Goal: Information Seeking & Learning: Find specific fact

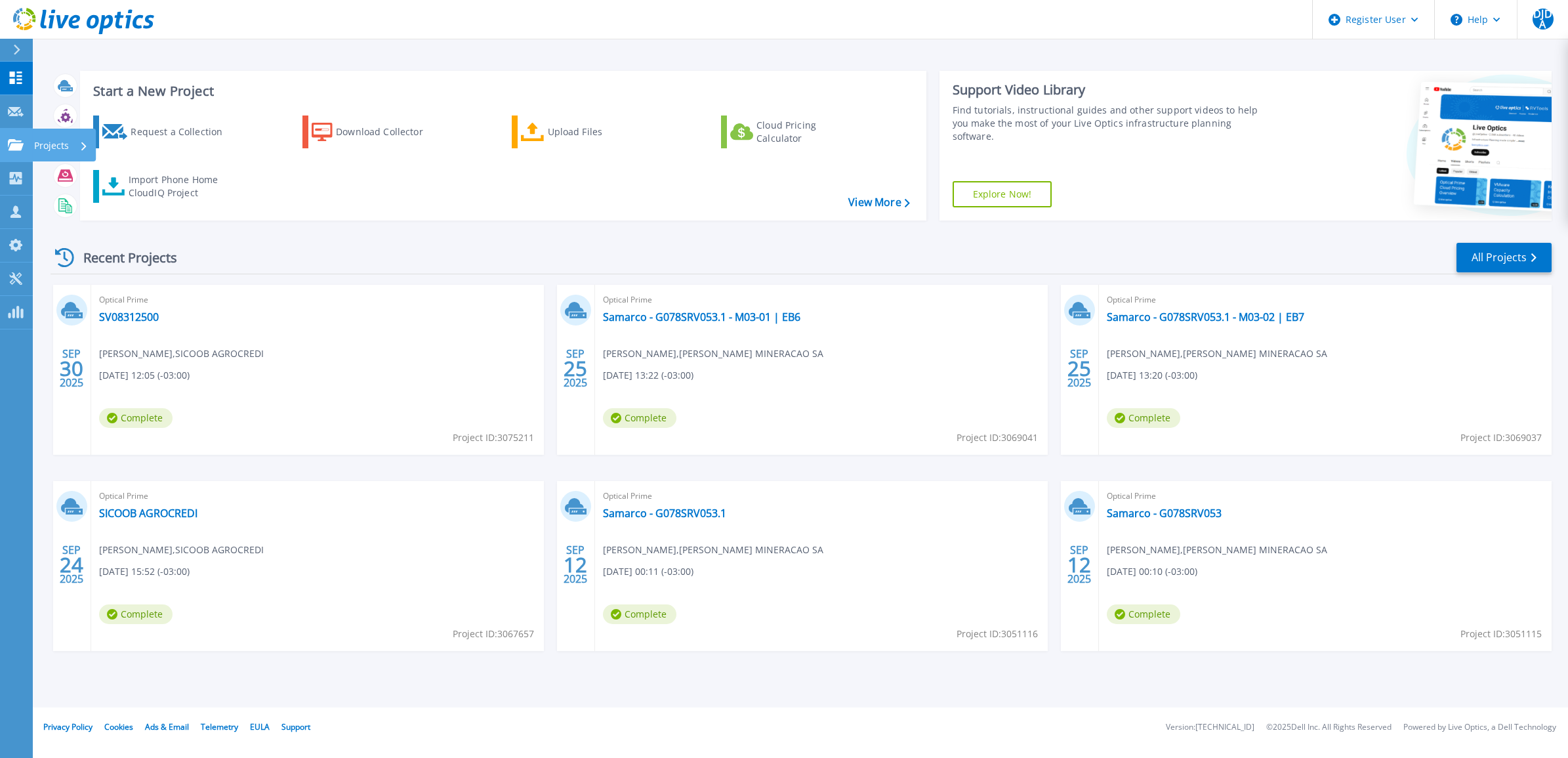
click at [18, 133] on link "Projects Projects" at bounding box center [17, 145] width 33 height 34
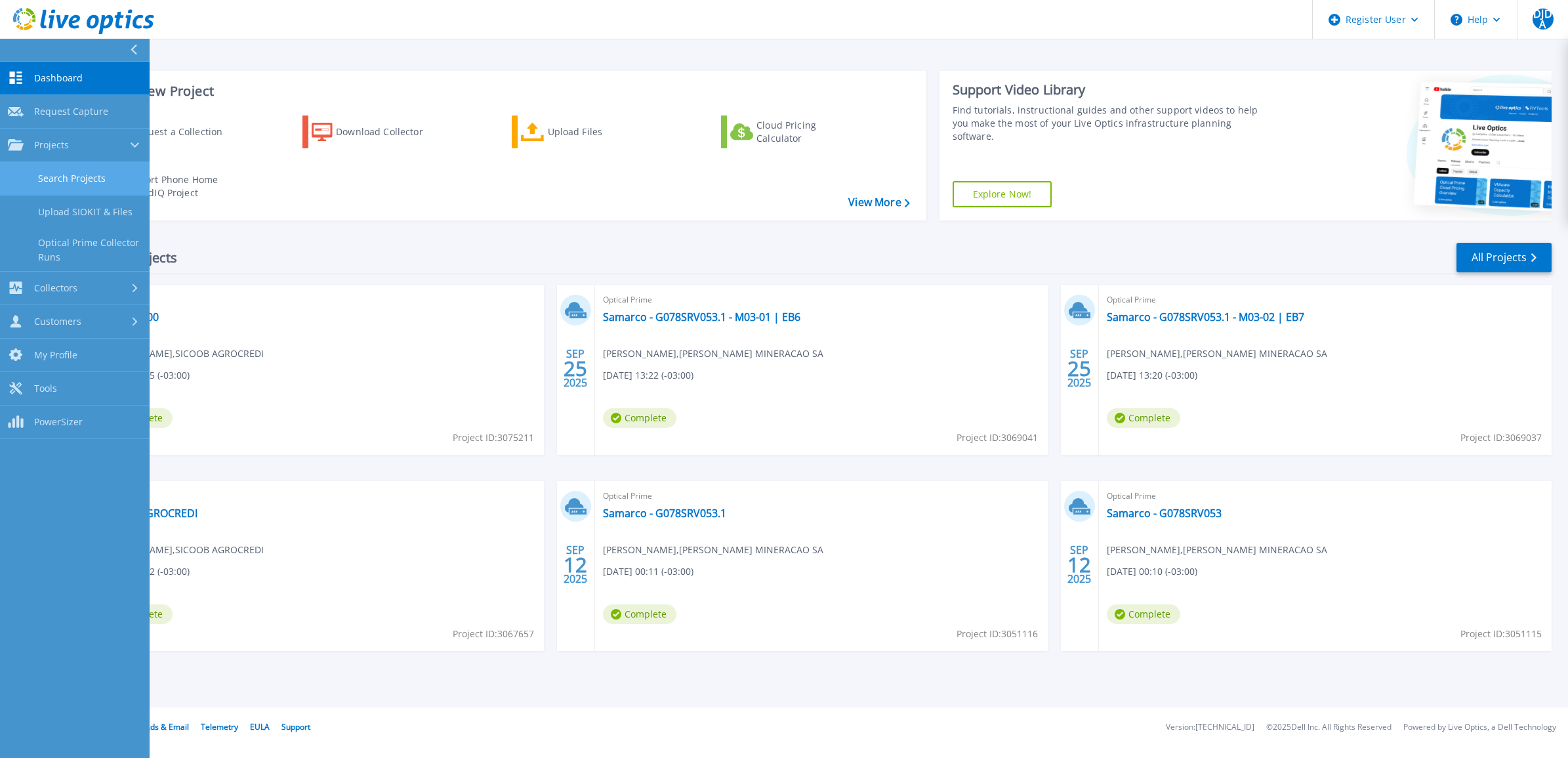
click at [74, 189] on link "Search Projects" at bounding box center [75, 179] width 149 height 34
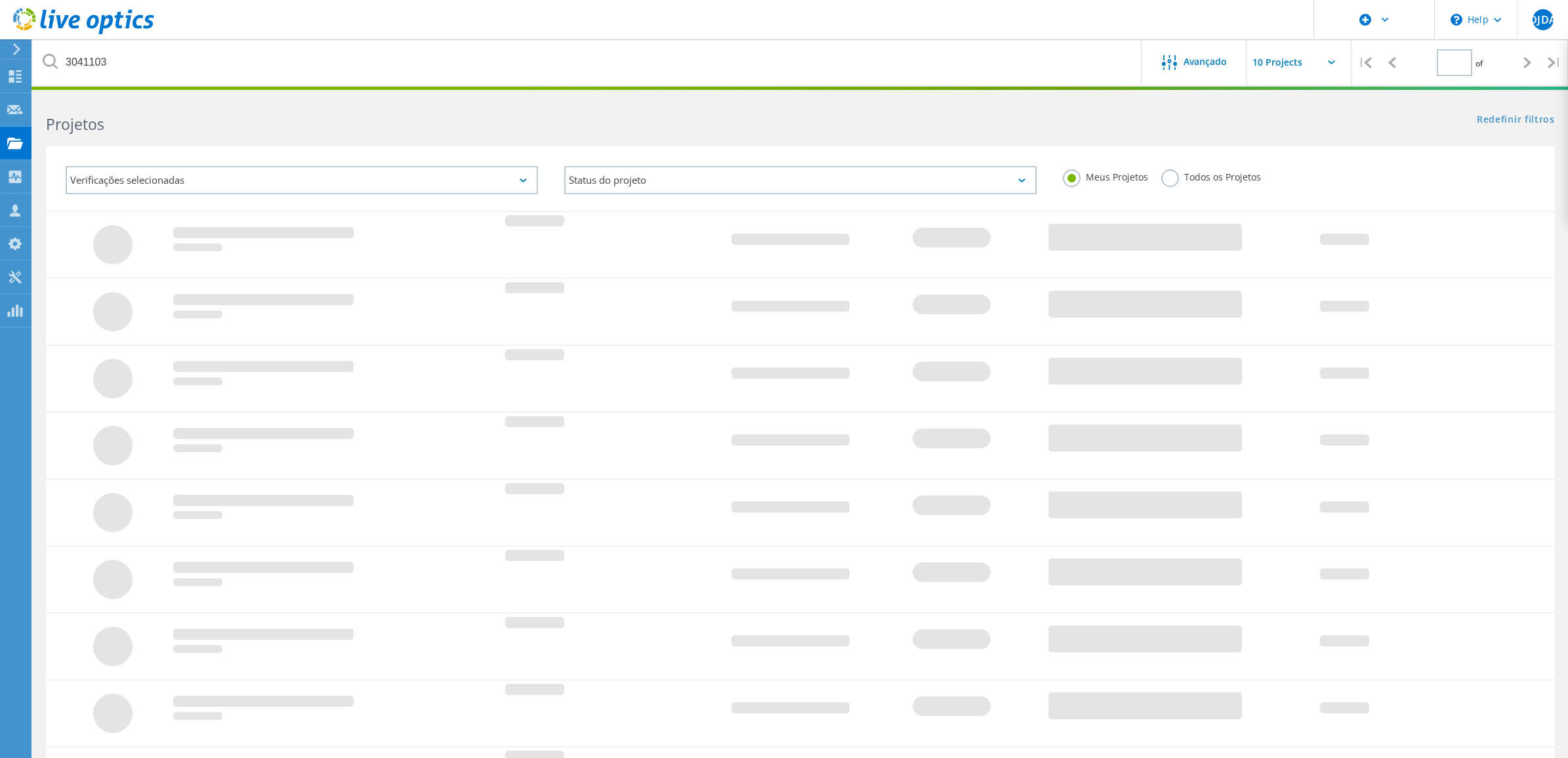
type input "1"
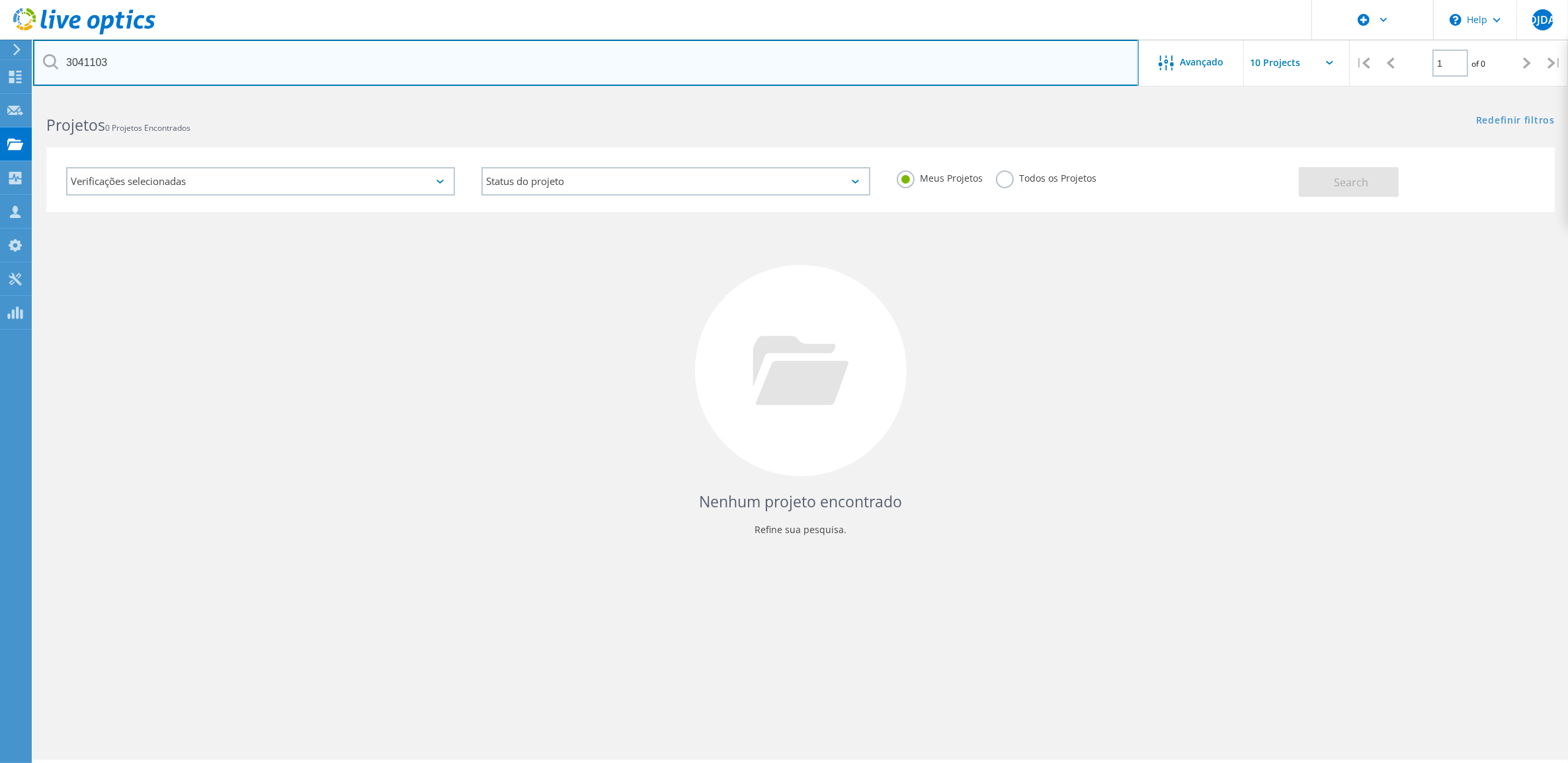
click at [176, 60] on input "3041103" at bounding box center [586, 62] width 1106 height 46
paste input "3675"
type input "3036753"
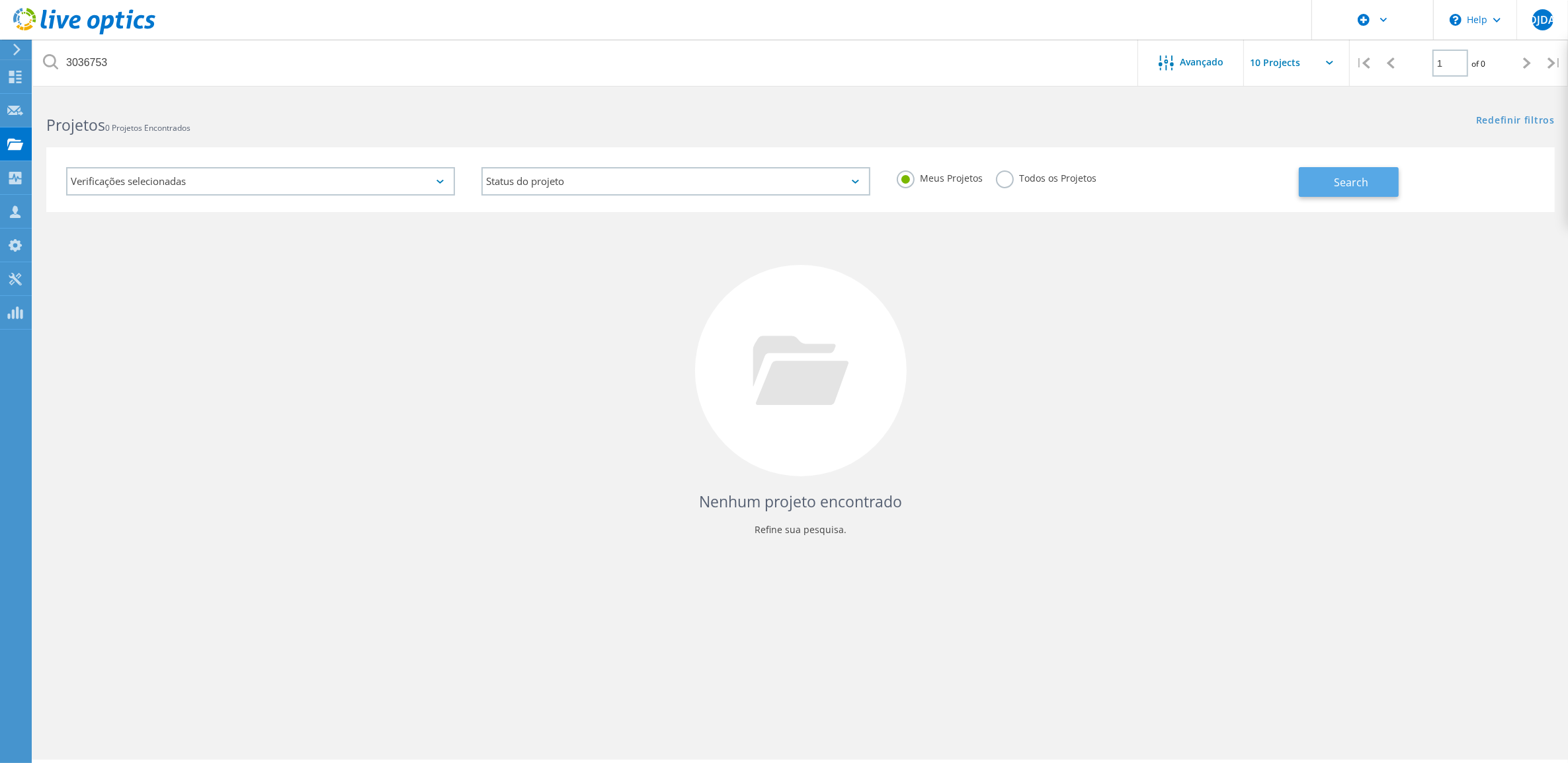
click at [1372, 179] on button "Search" at bounding box center [1348, 182] width 100 height 30
click at [1014, 176] on label "Todos os Projetos" at bounding box center [1046, 177] width 101 height 12
click at [0, 0] on input "Todos os Projetos" at bounding box center [0, 0] width 0 height 0
click at [1007, 177] on label "Todos os Projetos" at bounding box center [1046, 177] width 101 height 12
click at [0, 0] on input "Todos os Projetos" at bounding box center [0, 0] width 0 height 0
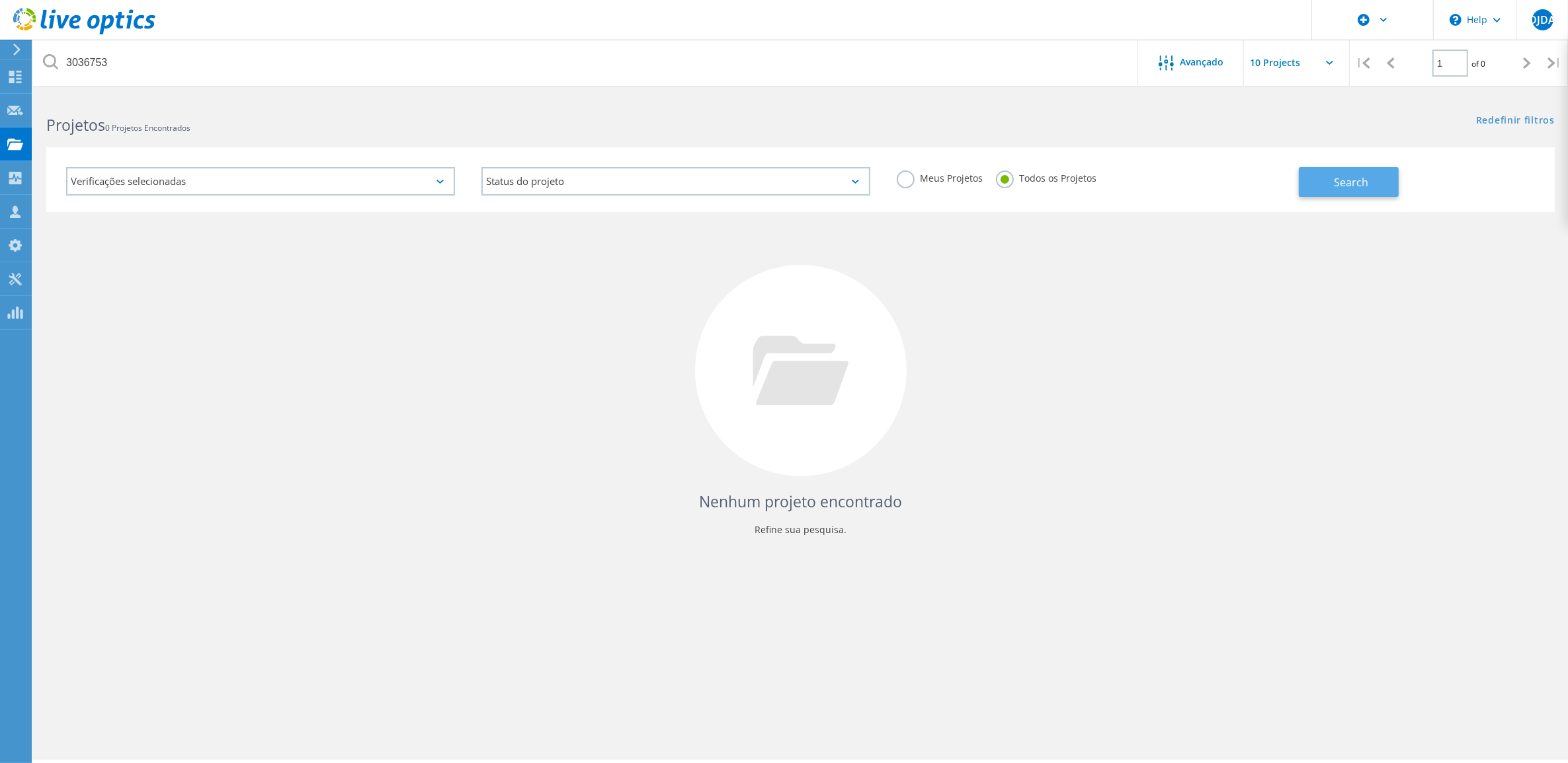
click at [1313, 183] on button "Search" at bounding box center [1348, 182] width 100 height 30
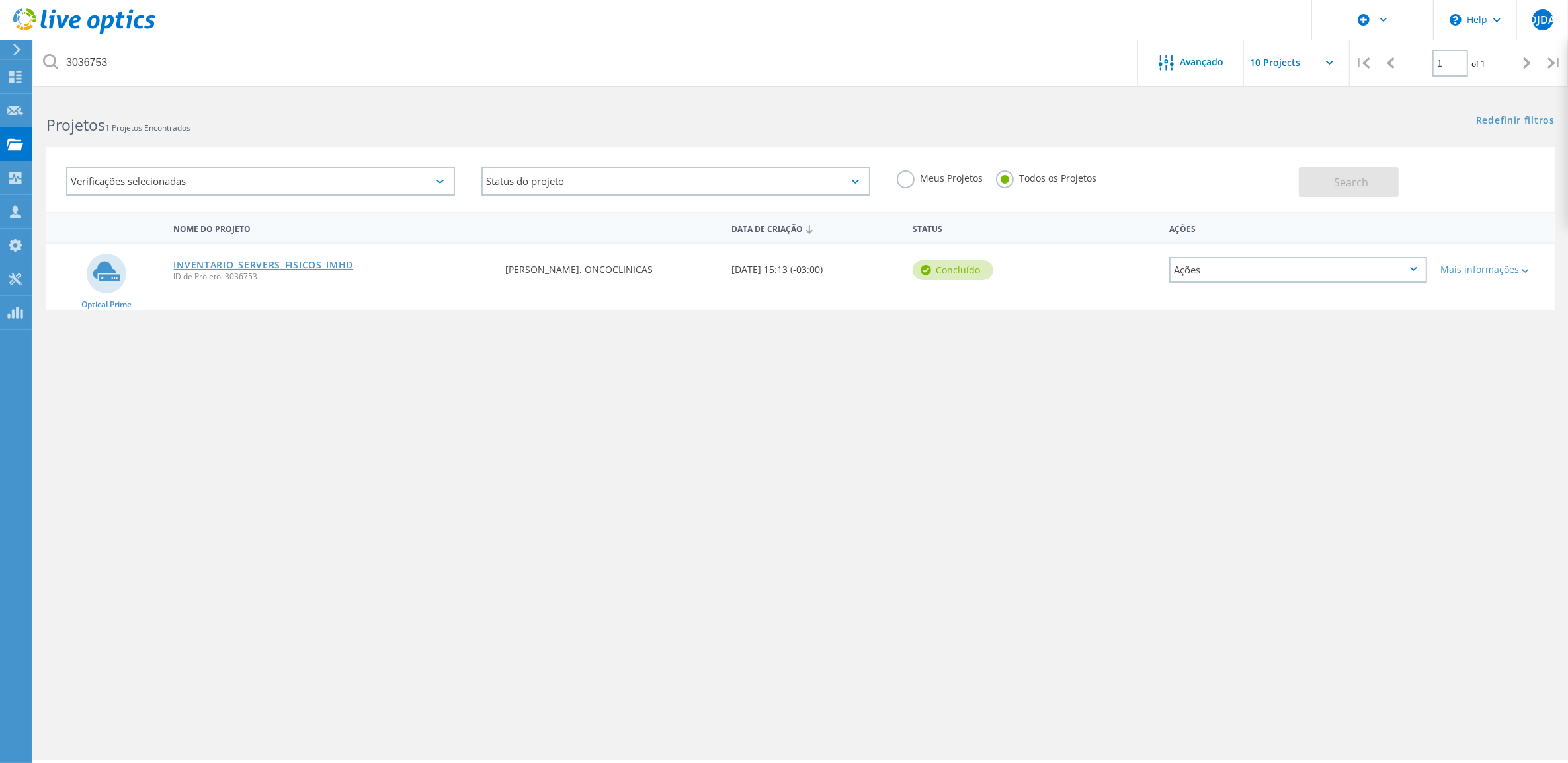
click at [292, 266] on link "INVENTARIO_SERVERS_FISICOS_IMHD" at bounding box center [263, 265] width 179 height 10
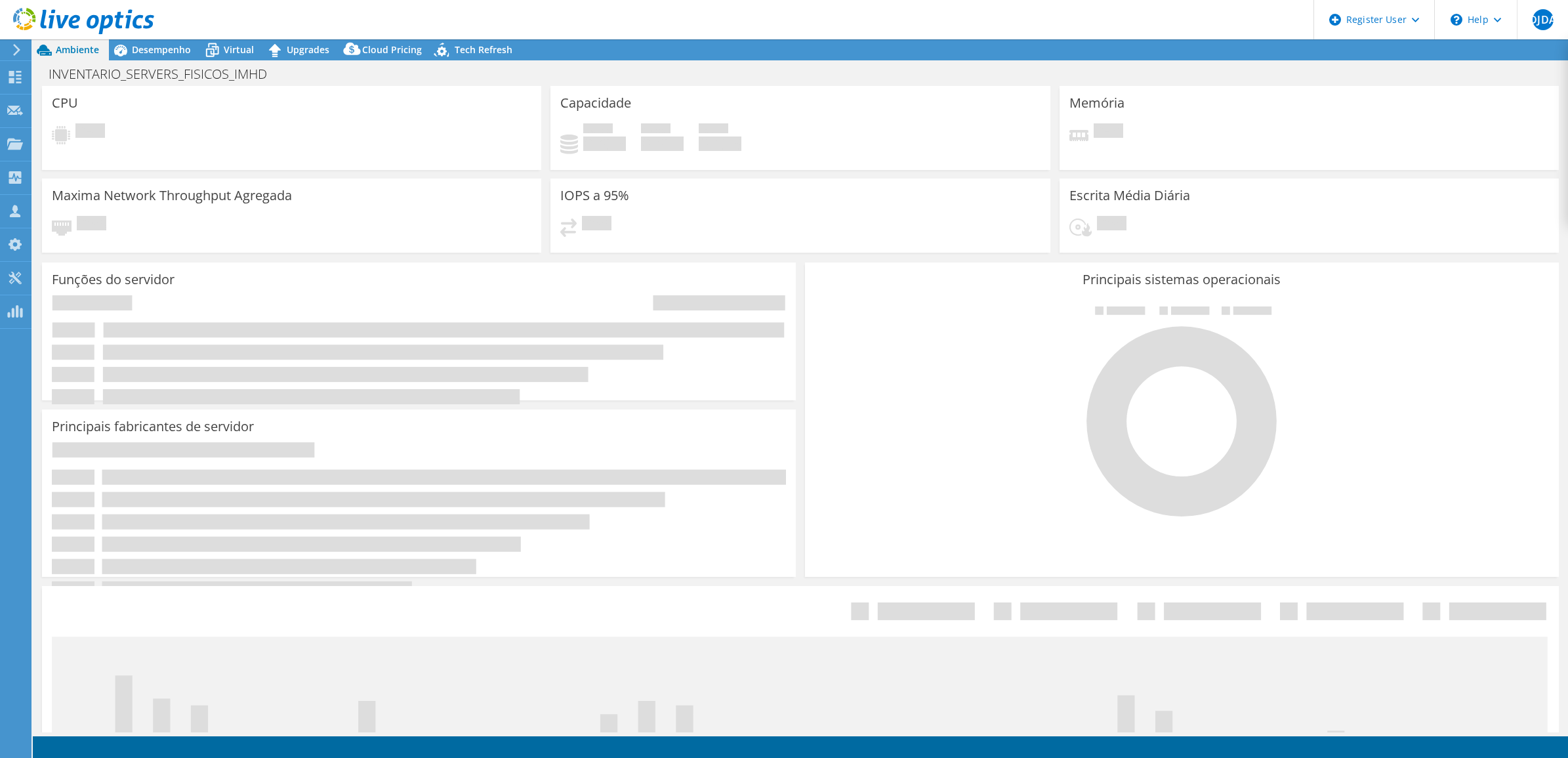
select select "SouthAmerica"
select select "BRL"
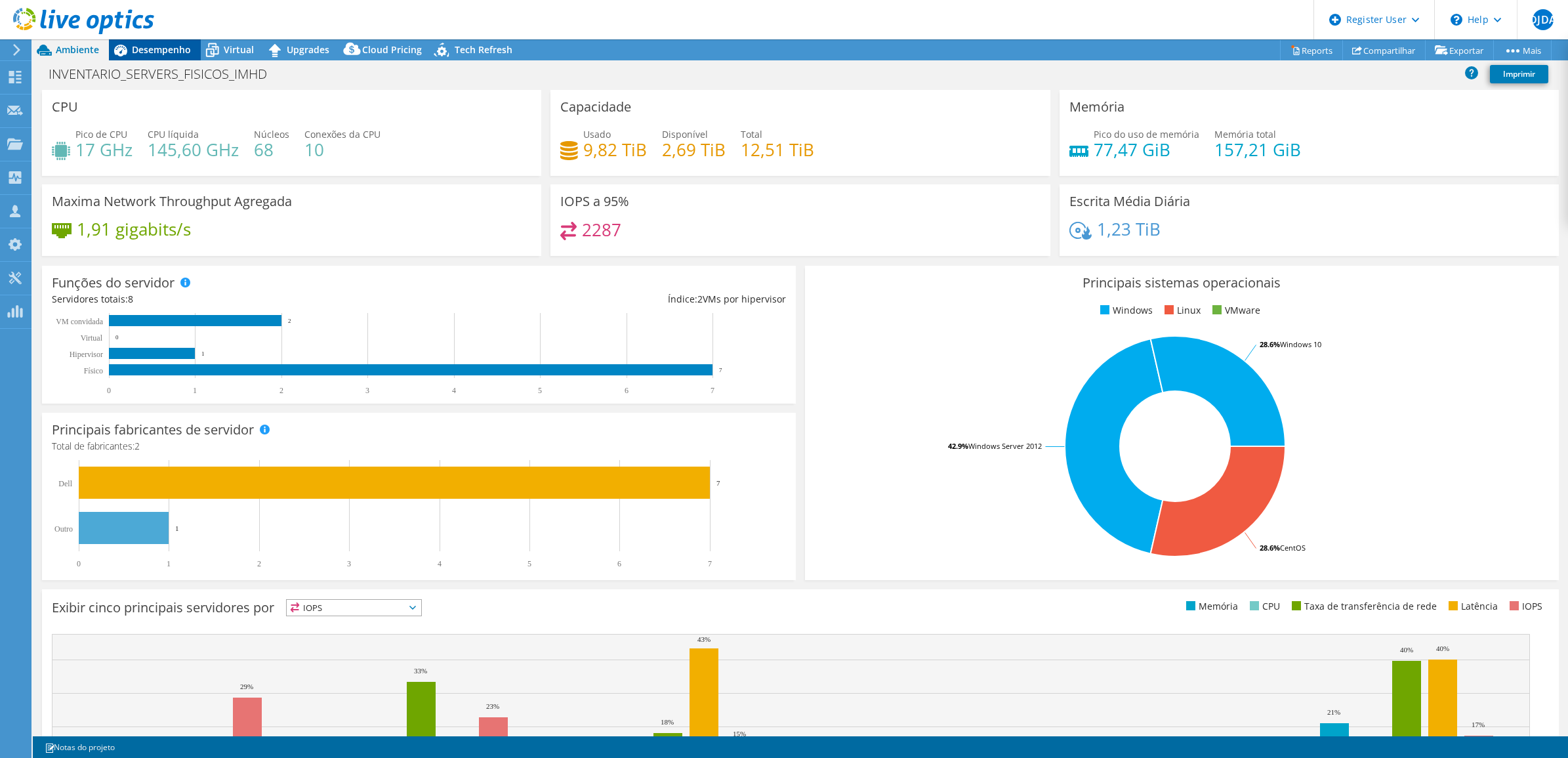
click at [175, 47] on span "Desempenho" at bounding box center [162, 50] width 59 height 12
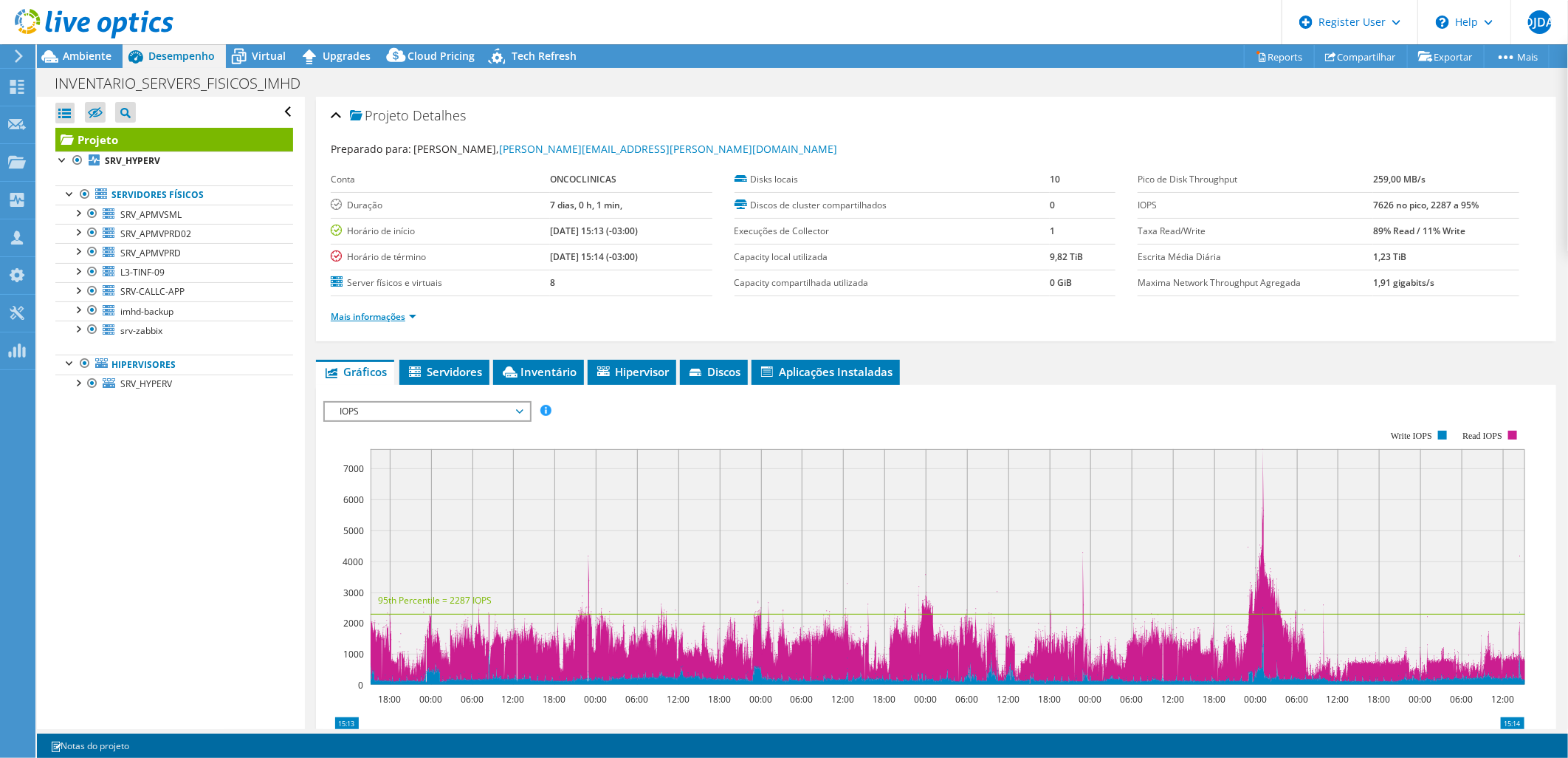
click at [414, 319] on link "Mais informações" at bounding box center [373, 316] width 86 height 13
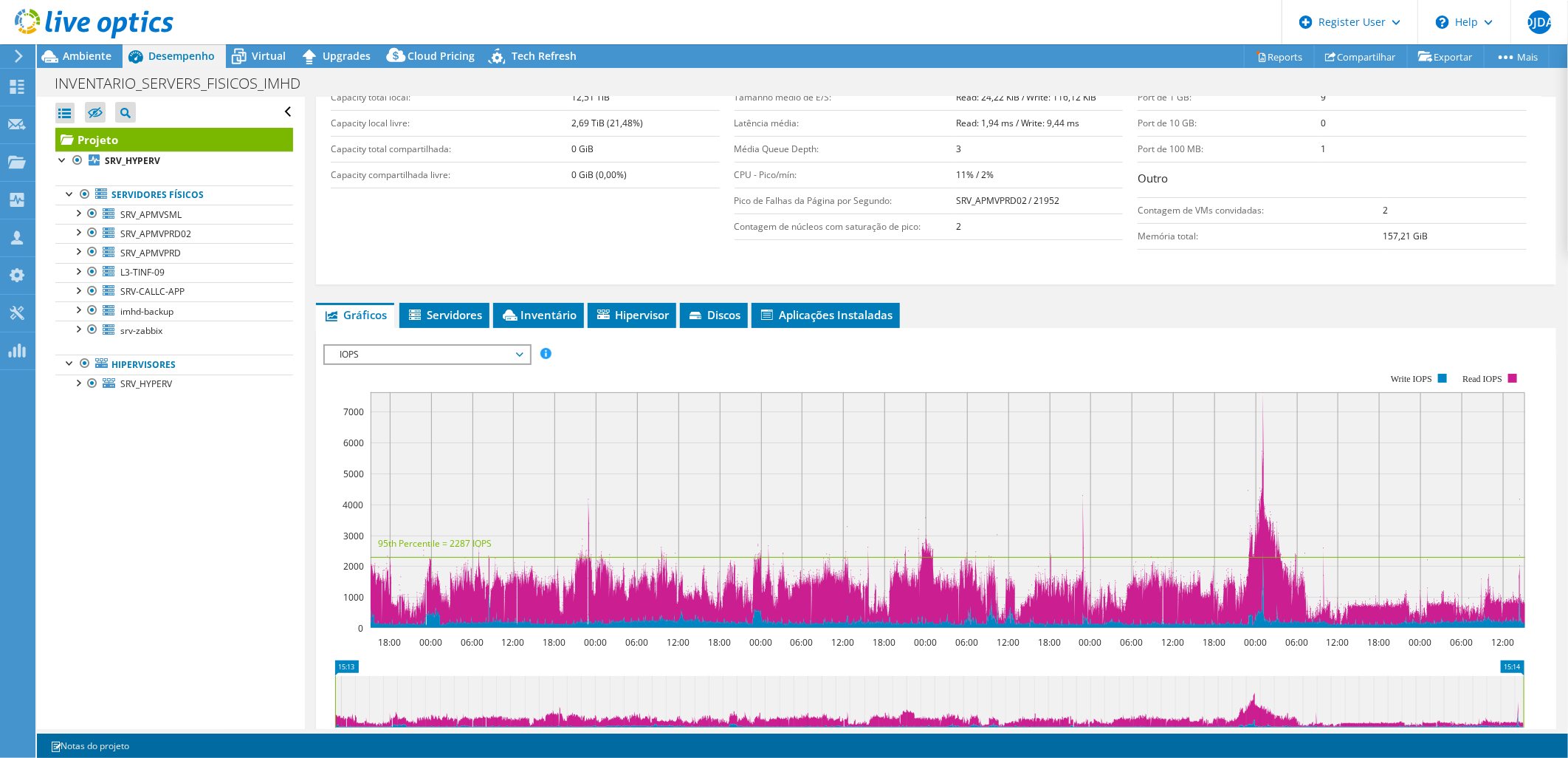
scroll to position [328, 0]
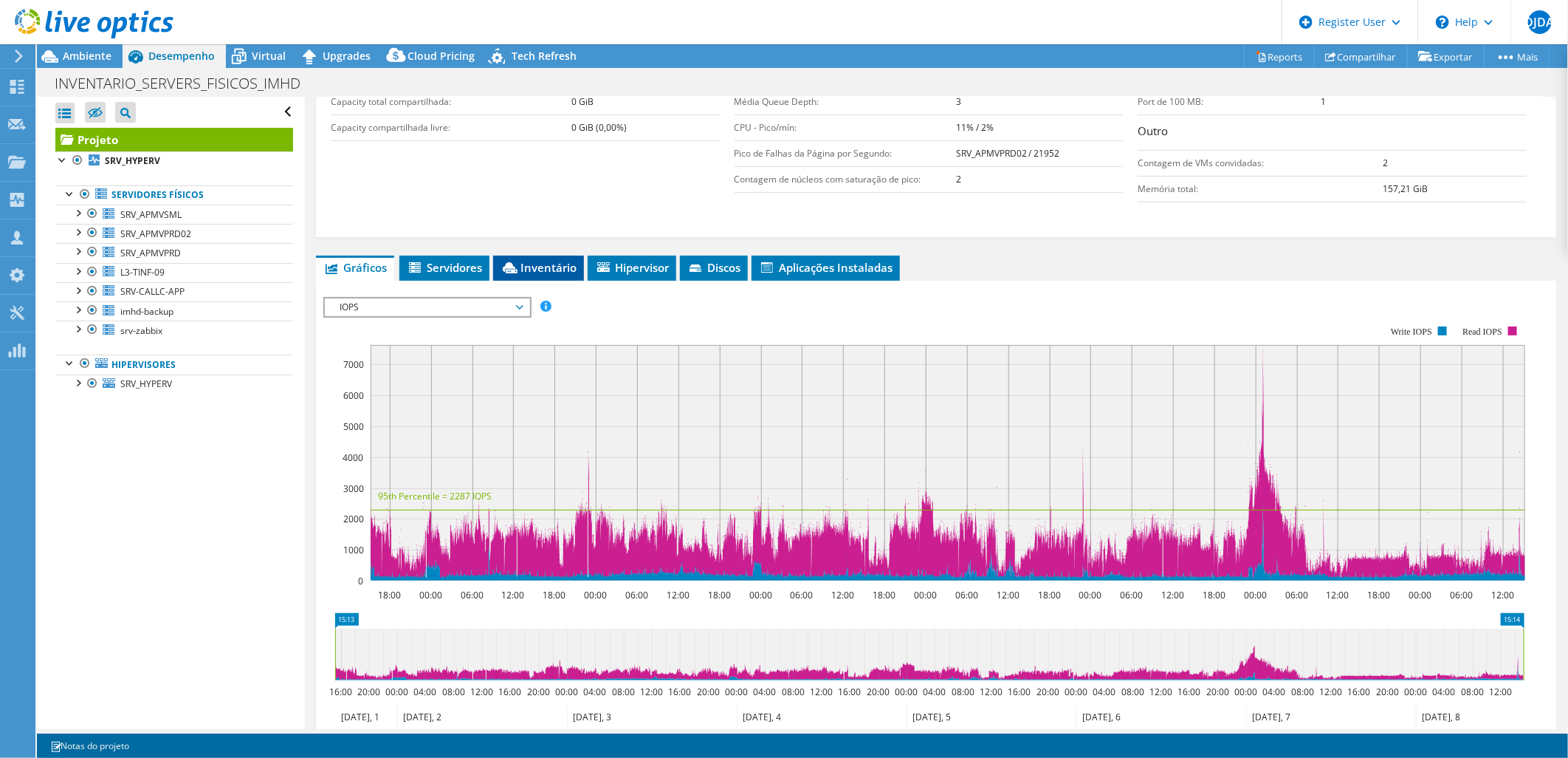
click at [550, 255] on li "Inventário" at bounding box center [539, 268] width 91 height 25
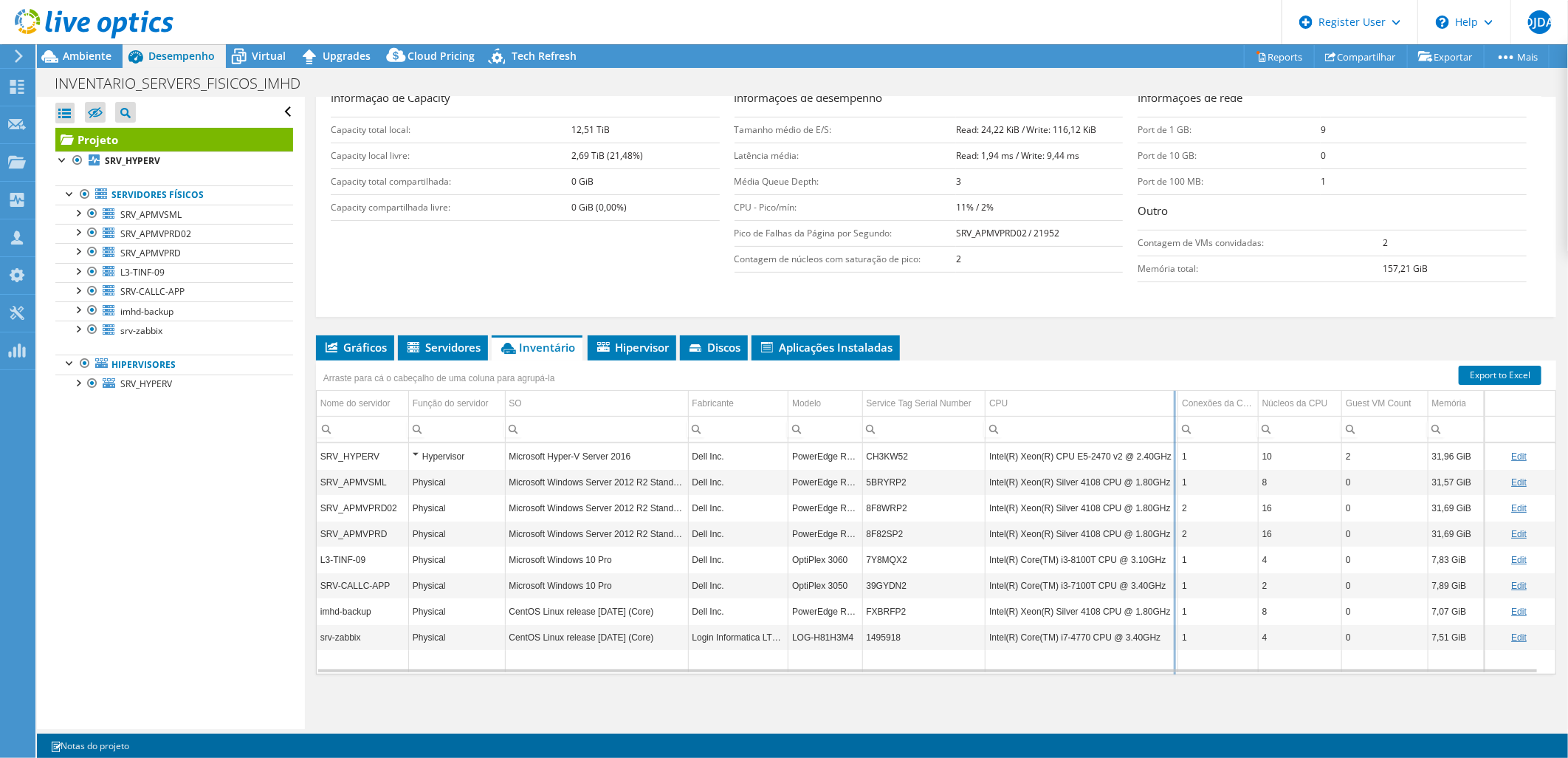
drag, startPoint x: 1161, startPoint y: 397, endPoint x: 1172, endPoint y: 401, distance: 11.7
click at [1172, 401] on div "Arraste para cá o cabeçalho de uma coluna para agrupá-la Nome do servidor Funçã…" at bounding box center [936, 517] width 1241 height 314
click at [681, 277] on div "Informação de Capacity Capacity total local: 12,51 TiB Capacity local livre: 2,…" at bounding box center [936, 189] width 1211 height 201
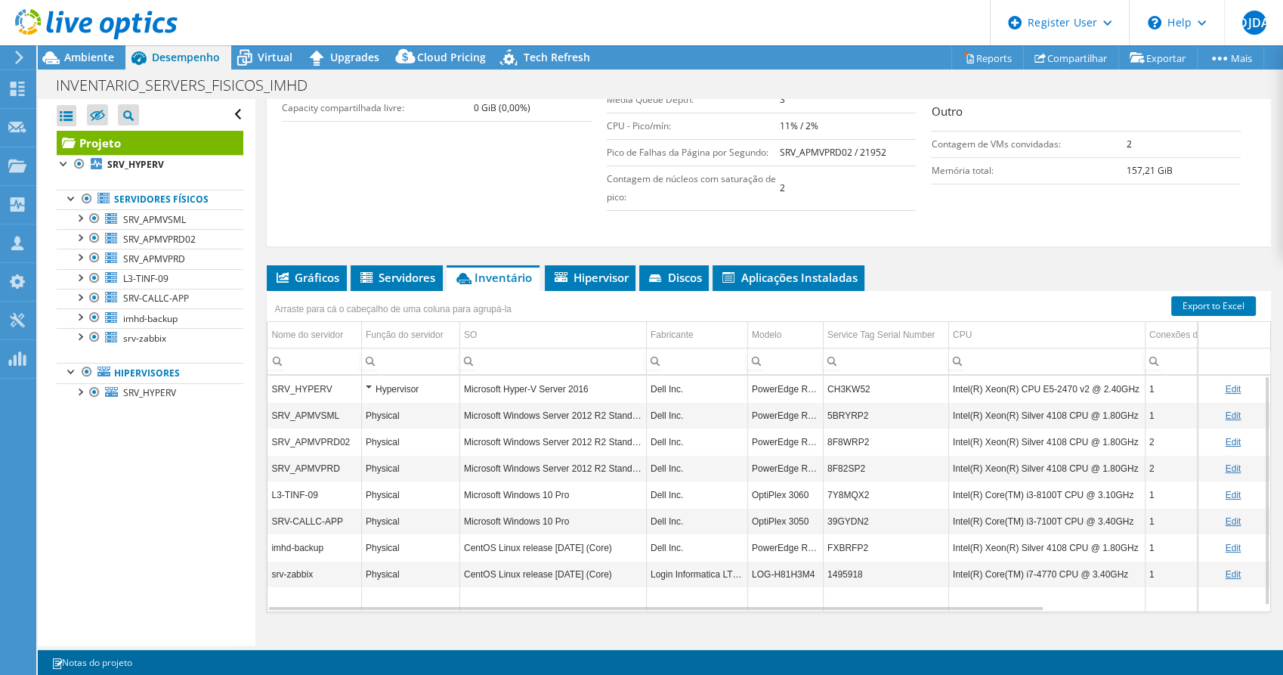
scroll to position [380, 0]
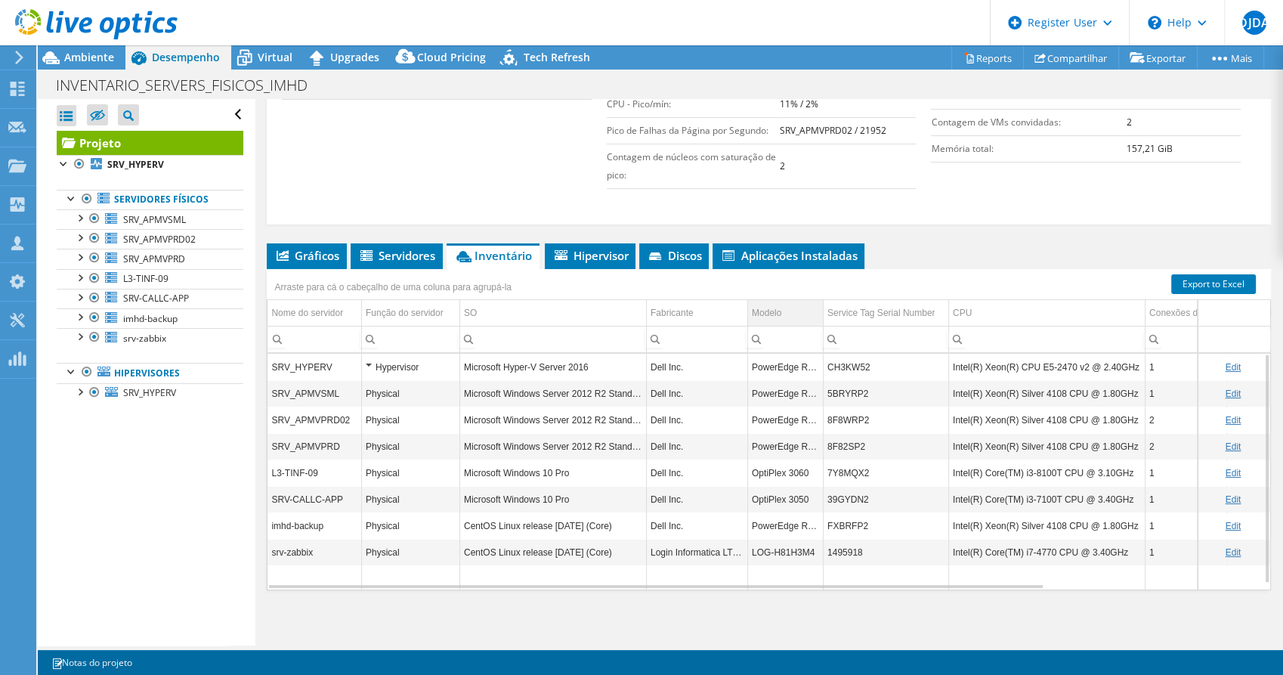
click at [786, 310] on td "Modelo" at bounding box center [785, 313] width 76 height 26
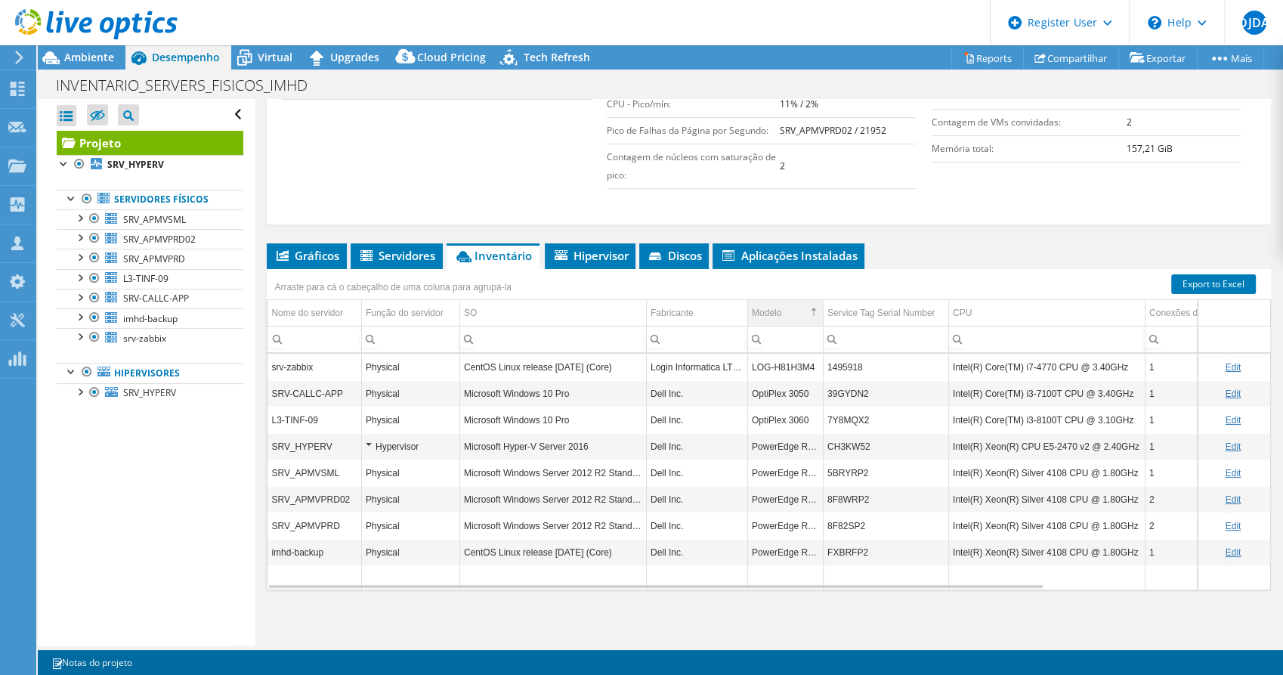
click at [786, 308] on td "Modelo" at bounding box center [785, 313] width 76 height 26
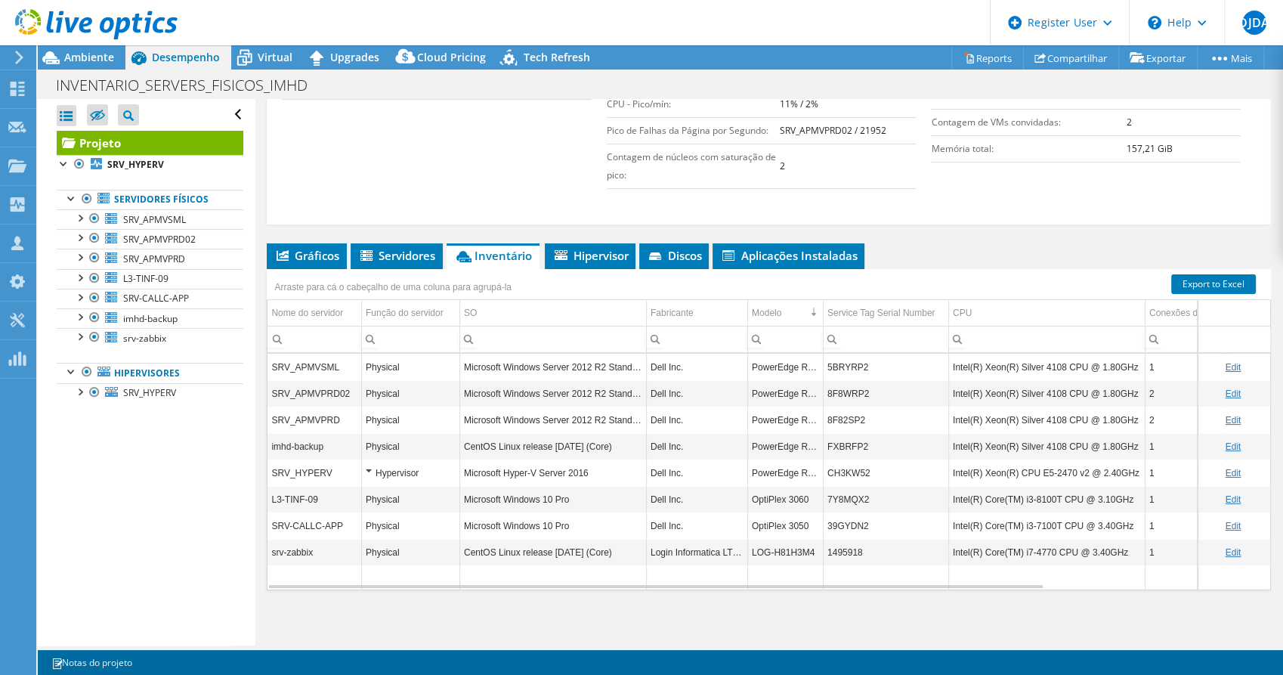
click at [1100, 363] on td "Intel(R) Xeon(R) Silver 4108 CPU @ 1.80GHz" at bounding box center [1046, 366] width 196 height 26
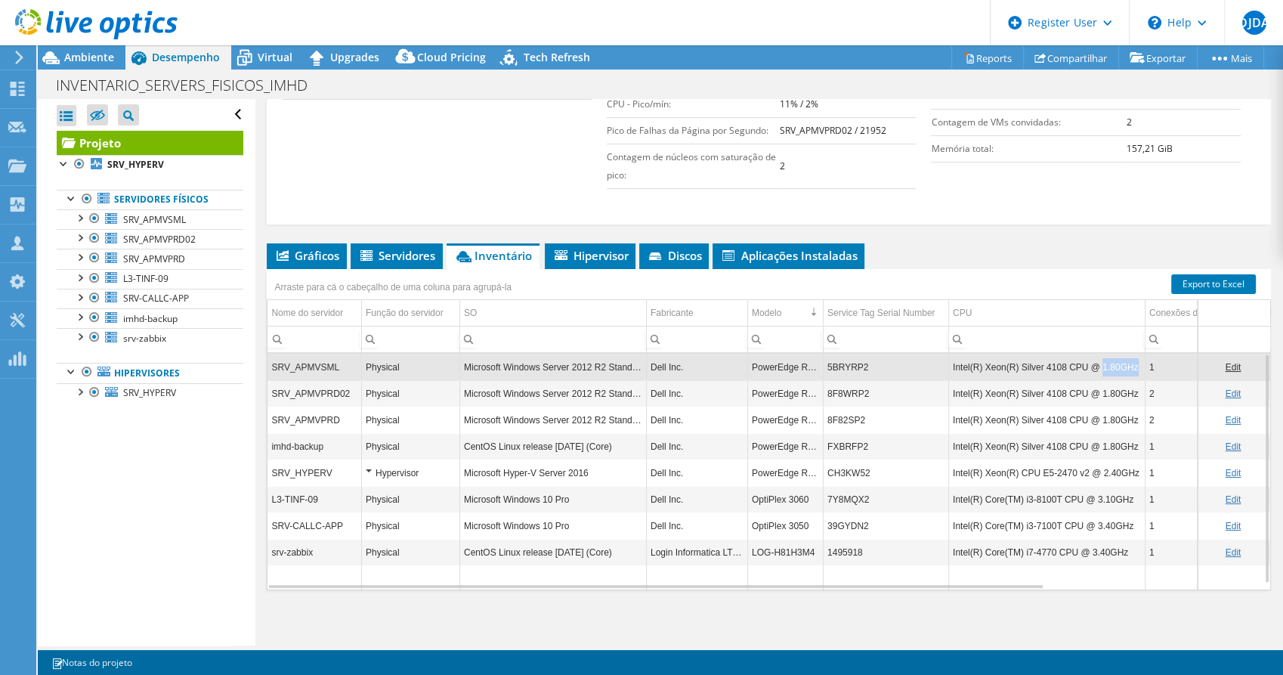
click at [1100, 363] on td "Intel(R) Xeon(R) Silver 4108 CPU @ 1.80GHz" at bounding box center [1046, 366] width 196 height 26
copy td "Intel(R) Xeon(R) Silver 4108 CPU @ 1.80GHz"
drag, startPoint x: 949, startPoint y: 365, endPoint x: 1136, endPoint y: 366, distance: 186.6
click at [1136, 366] on td "Intel(R) Xeon(R) Silver 4108 CPU @ 1.80GHz" at bounding box center [1046, 366] width 196 height 26
copy td "Intel(R) Xeon(R) CPU E5-2470 v2 @ 2.40GHz"
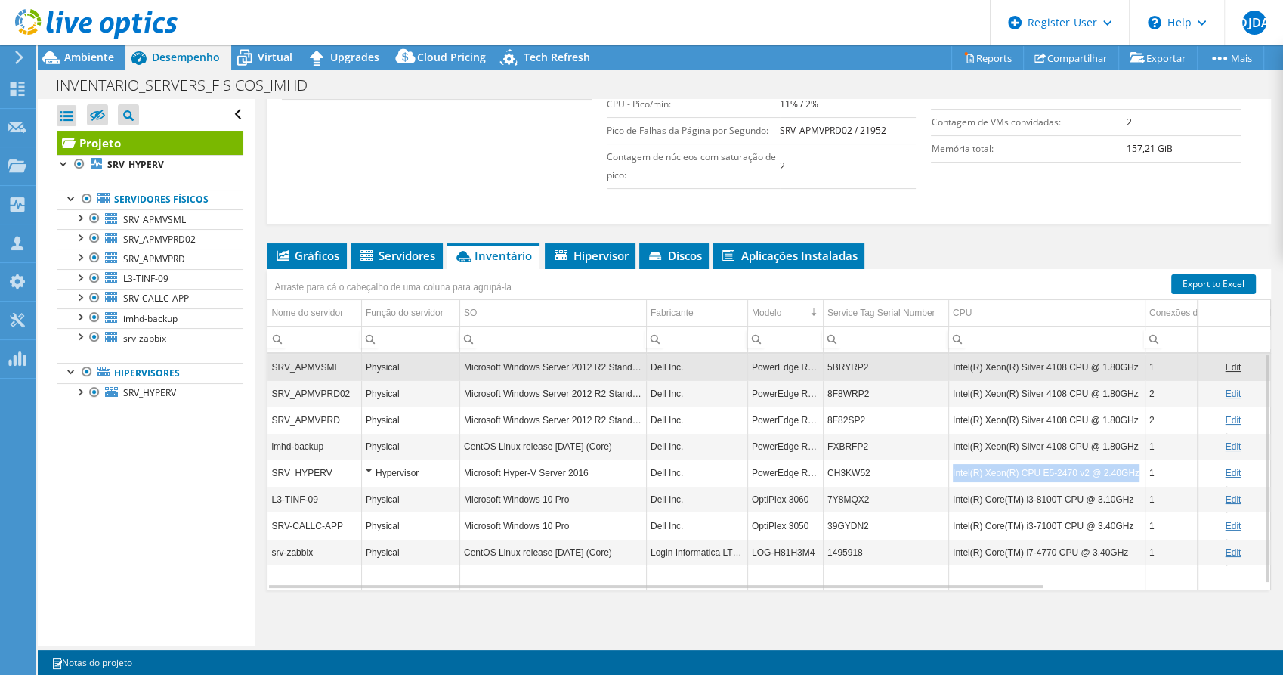
drag, startPoint x: 949, startPoint y: 475, endPoint x: 1131, endPoint y: 477, distance: 181.3
click at [1131, 477] on td "Intel(R) Xeon(R) CPU E5-2470 v2 @ 2.40GHz" at bounding box center [1046, 472] width 196 height 26
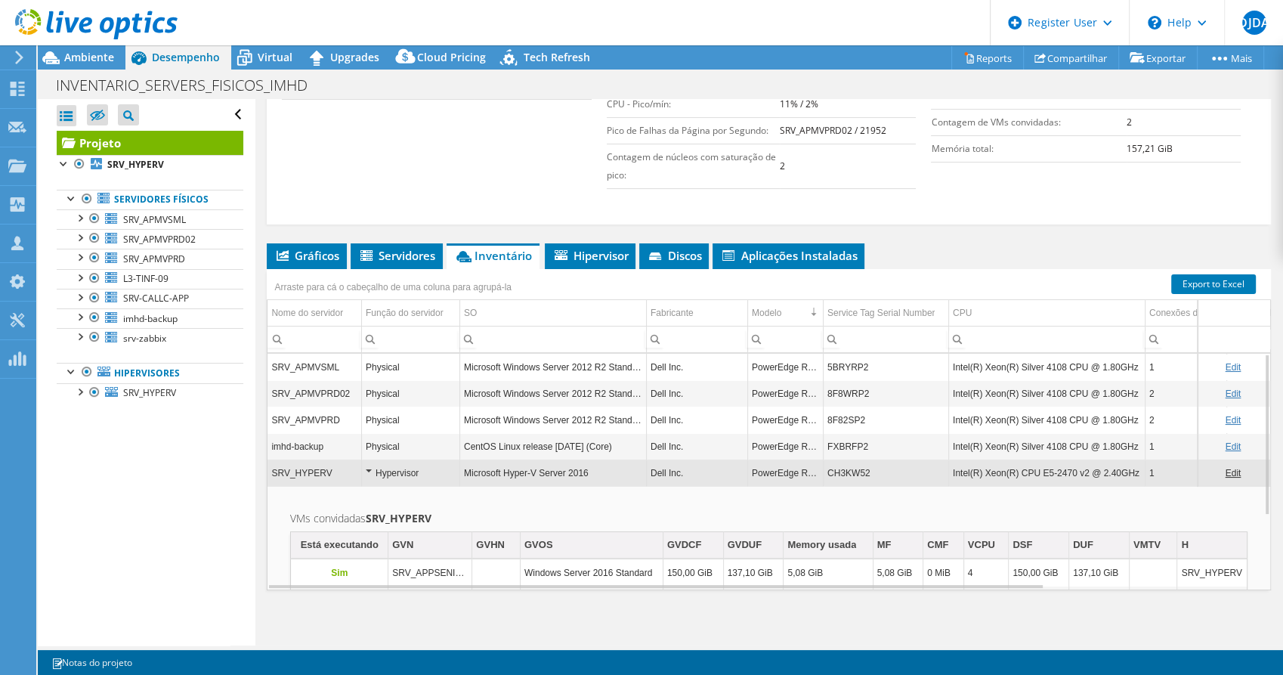
click at [1015, 477] on td "Intel(R) Xeon(R) CPU E5-2470 v2 @ 2.40GHz" at bounding box center [1046, 472] width 196 height 26
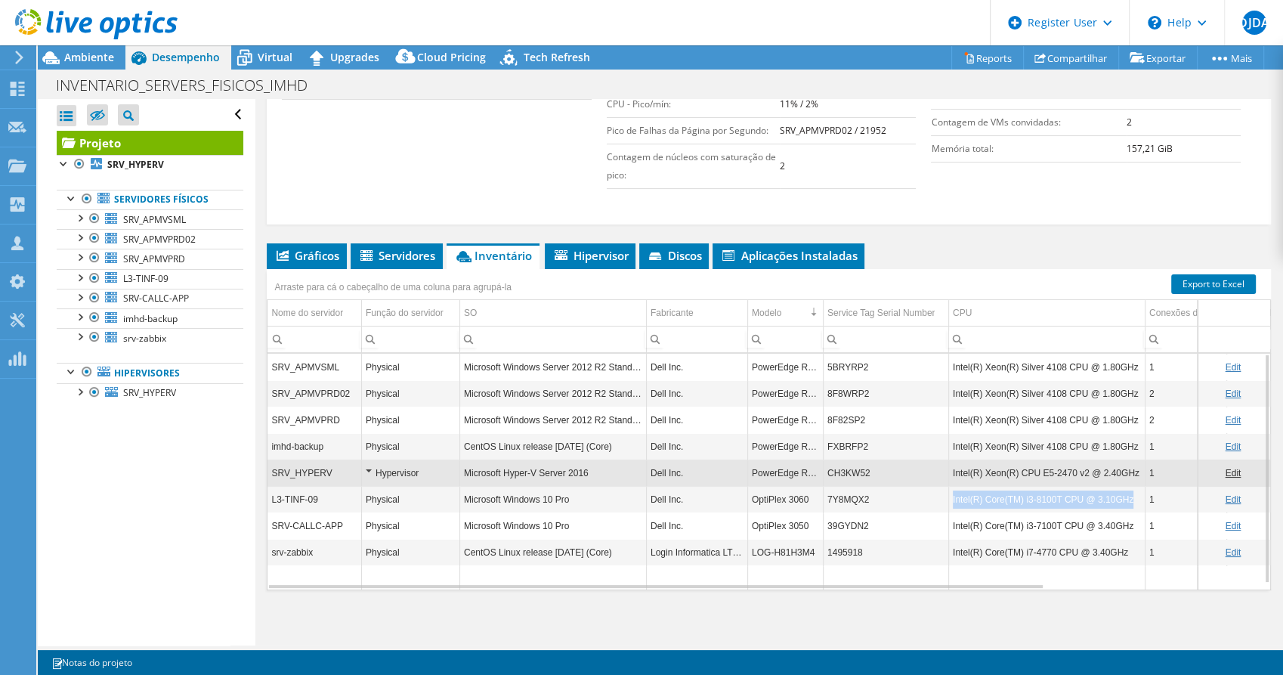
copy td "Intel(R) Core(TM) i3-8100T CPU @ 3.10GHz"
drag, startPoint x: 952, startPoint y: 495, endPoint x: 1123, endPoint y: 495, distance: 171.5
click at [1123, 495] on td "Intel(R) Core(TM) i3-8100T CPU @ 3.10GHz" at bounding box center [1046, 499] width 196 height 26
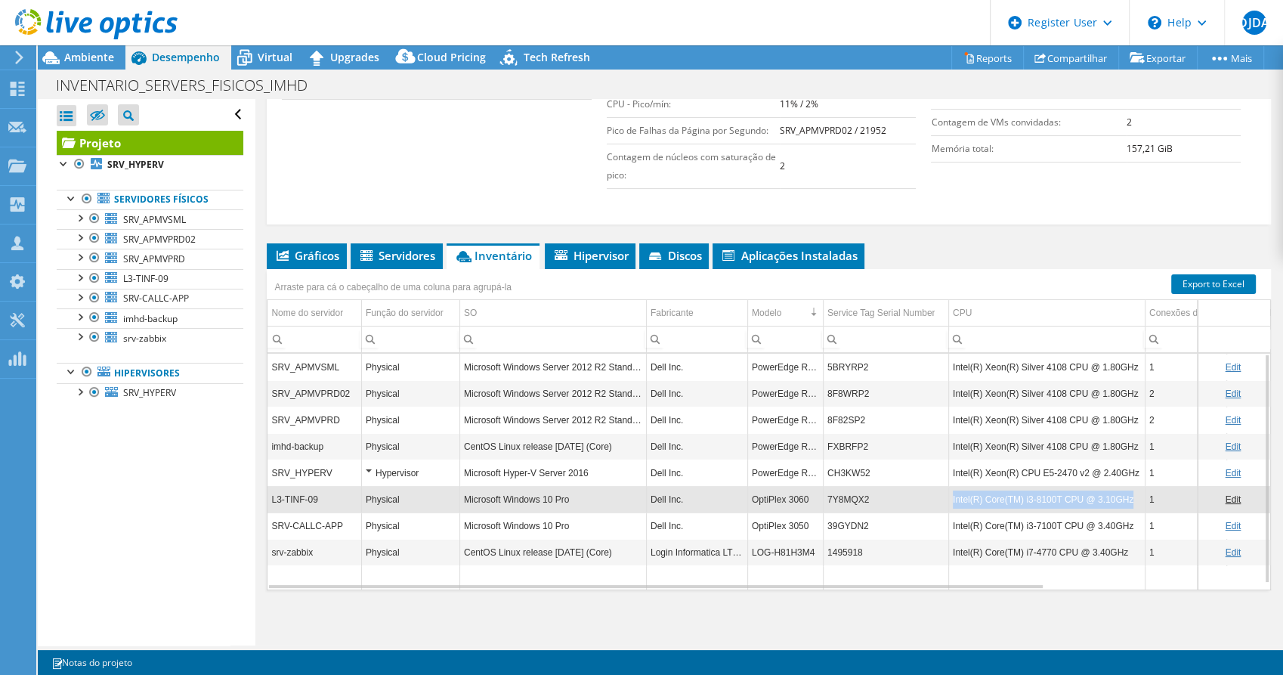
click at [997, 526] on td "Intel(R) Core(TM) i3-7100T CPU @ 3.40GHz" at bounding box center [1046, 525] width 196 height 26
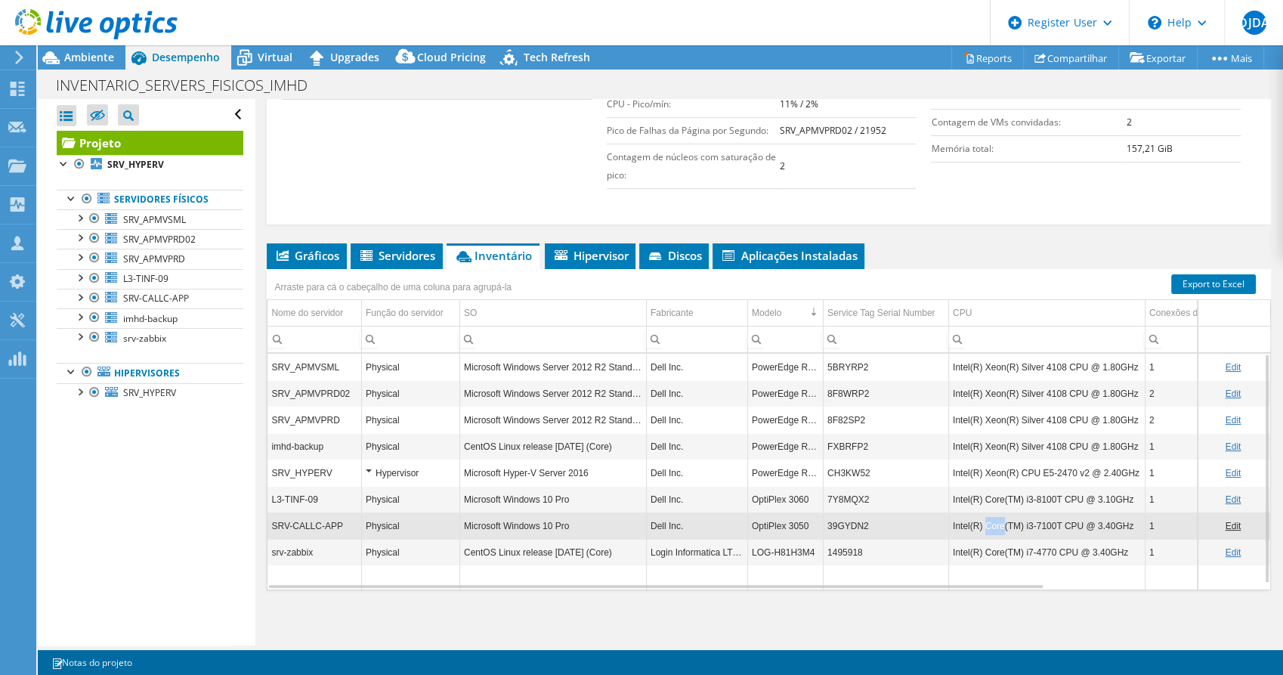
click at [997, 526] on td "Intel(R) Core(TM) i3-7100T CPU @ 3.40GHz" at bounding box center [1046, 525] width 196 height 26
copy td "Intel(R) Core(TM) i3-7100T CPU @ 3.40GHz"
click at [1045, 545] on td "Intel(R) Core(TM) i7-4770 CPU @ 3.40GHz" at bounding box center [1046, 552] width 196 height 26
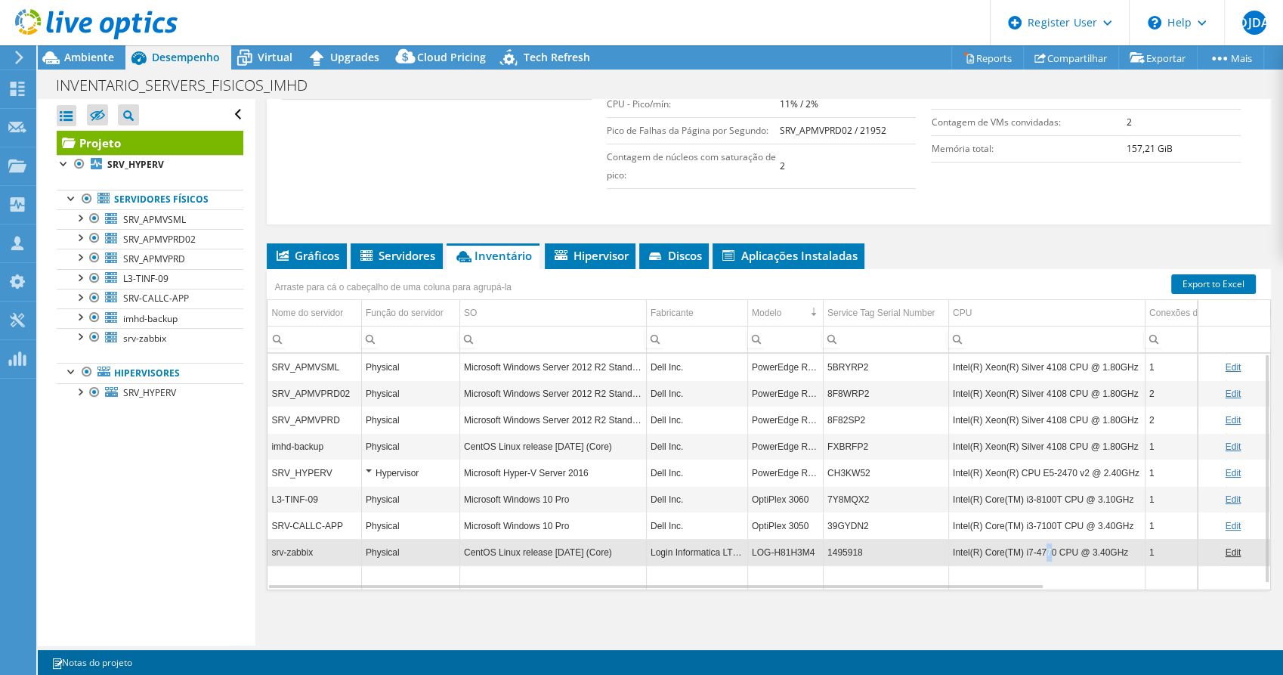
click at [1044, 545] on td "Intel(R) Core(TM) i7-4770 CPU @ 3.40GHz" at bounding box center [1046, 552] width 196 height 26
copy td "Intel(R) Core(TM) i7-4770 CPU @ 3.40GHz"
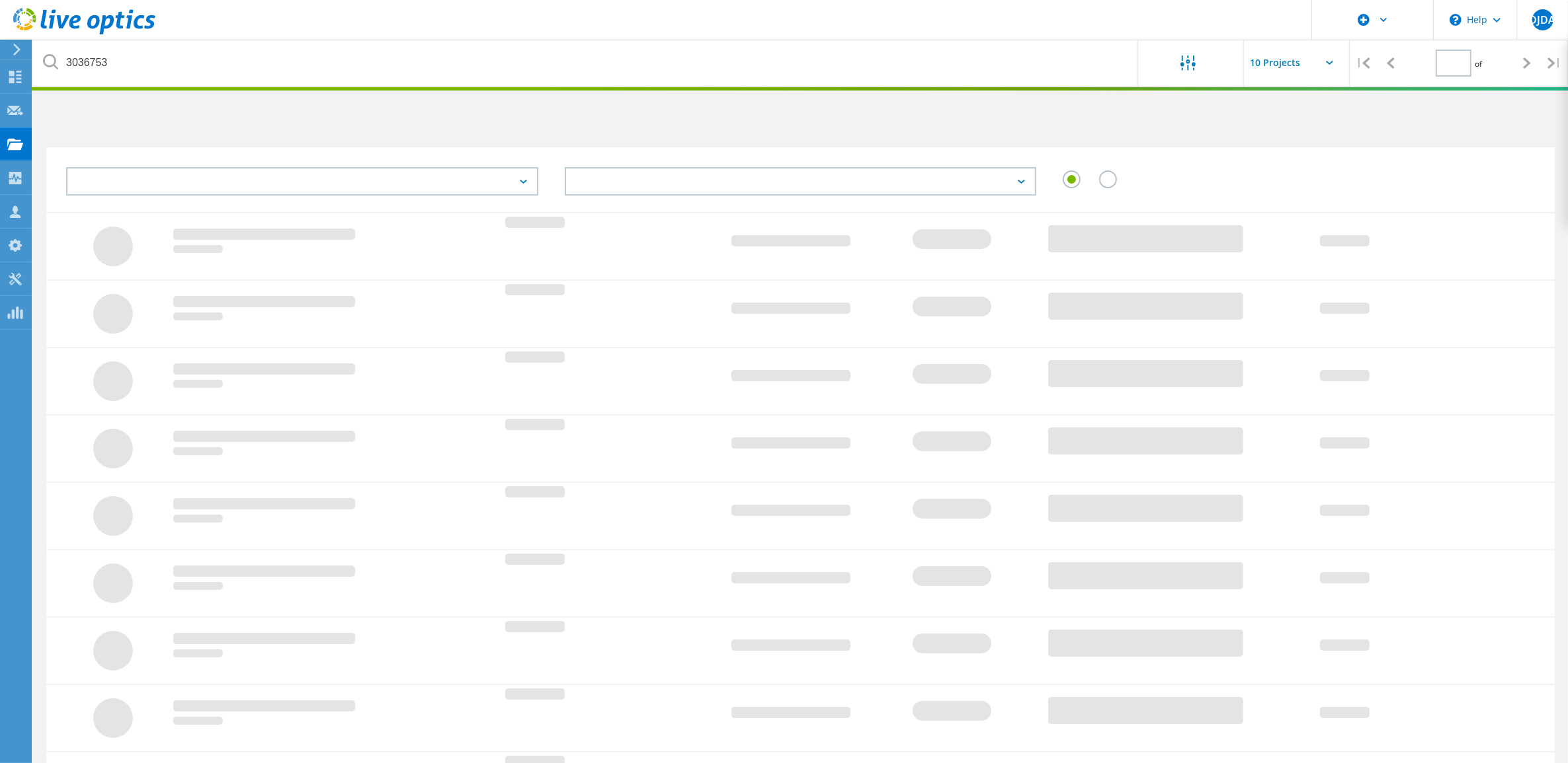
type input "1"
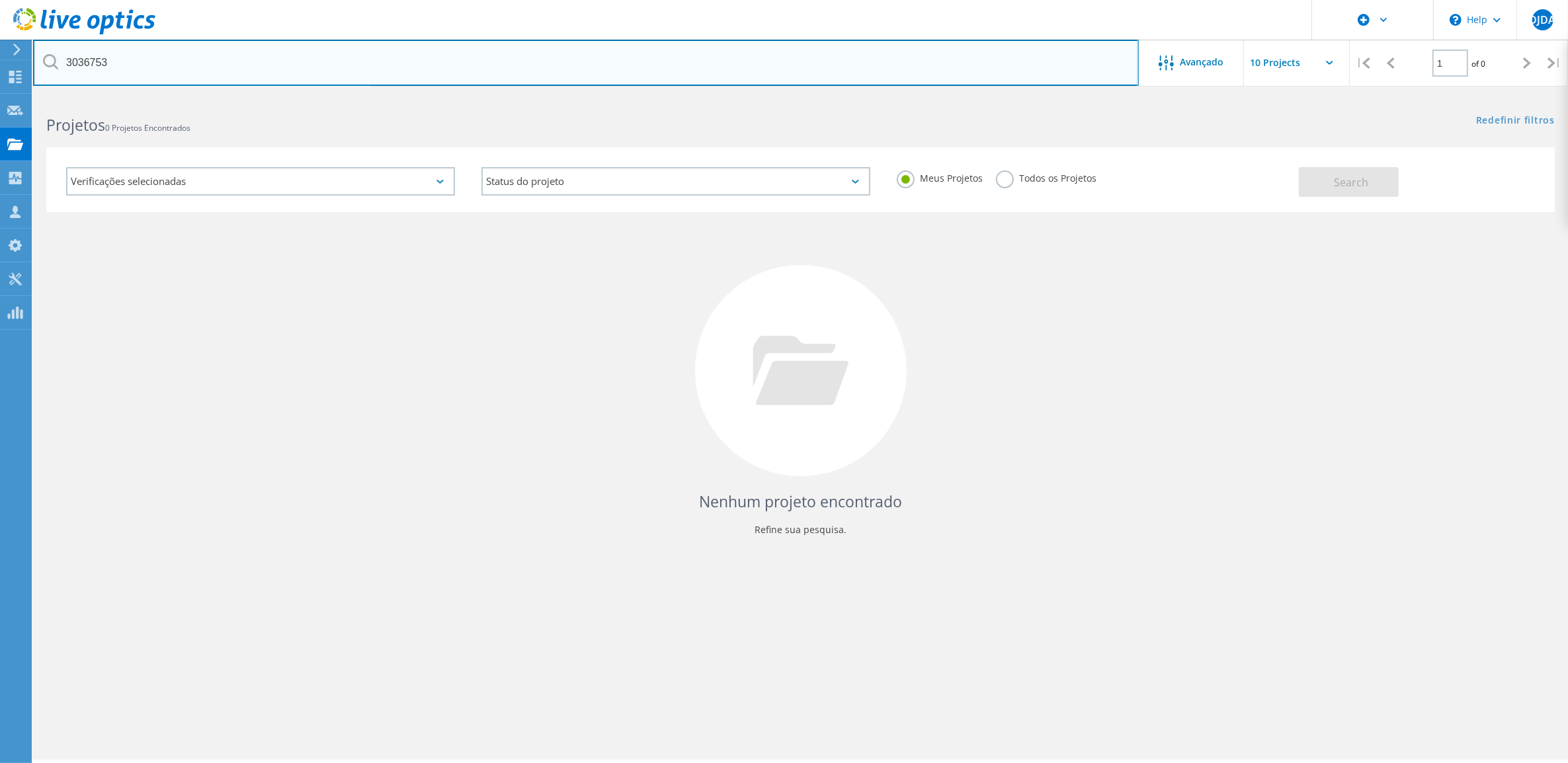
click at [177, 66] on input "3036753" at bounding box center [586, 62] width 1106 height 46
paste input "4110"
type input "3041103"
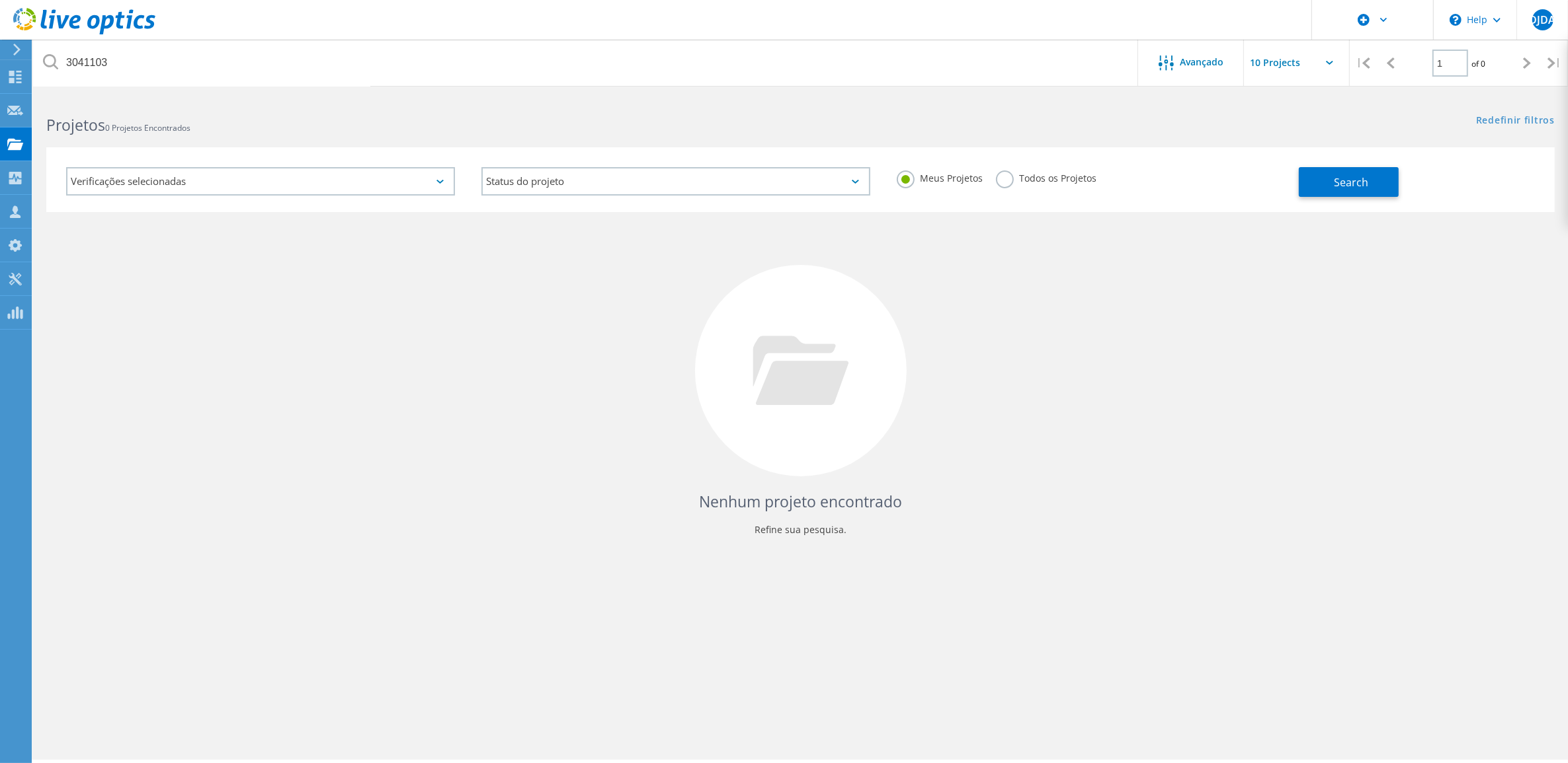
click at [1012, 179] on label "Todos os Projetos" at bounding box center [1046, 177] width 101 height 12
click at [0, 0] on input "Todos os Projetos" at bounding box center [0, 0] width 0 height 0
drag, startPoint x: 1370, startPoint y: 170, endPoint x: 1318, endPoint y: 199, distance: 59.5
click at [1369, 170] on button "Search" at bounding box center [1348, 182] width 100 height 30
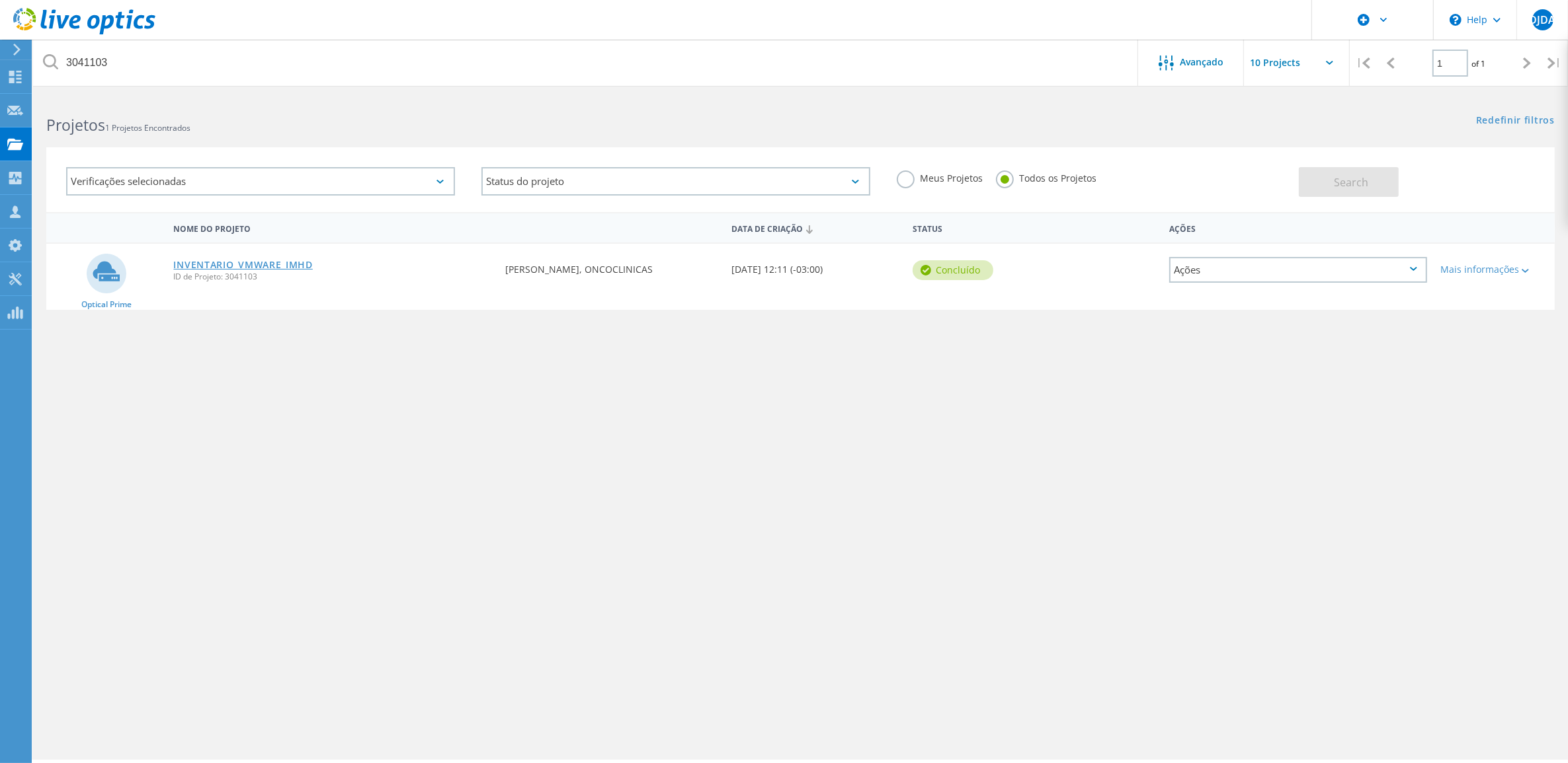
click at [250, 261] on link "INVENTARIO_VMWARE_IMHD" at bounding box center [243, 265] width 139 height 10
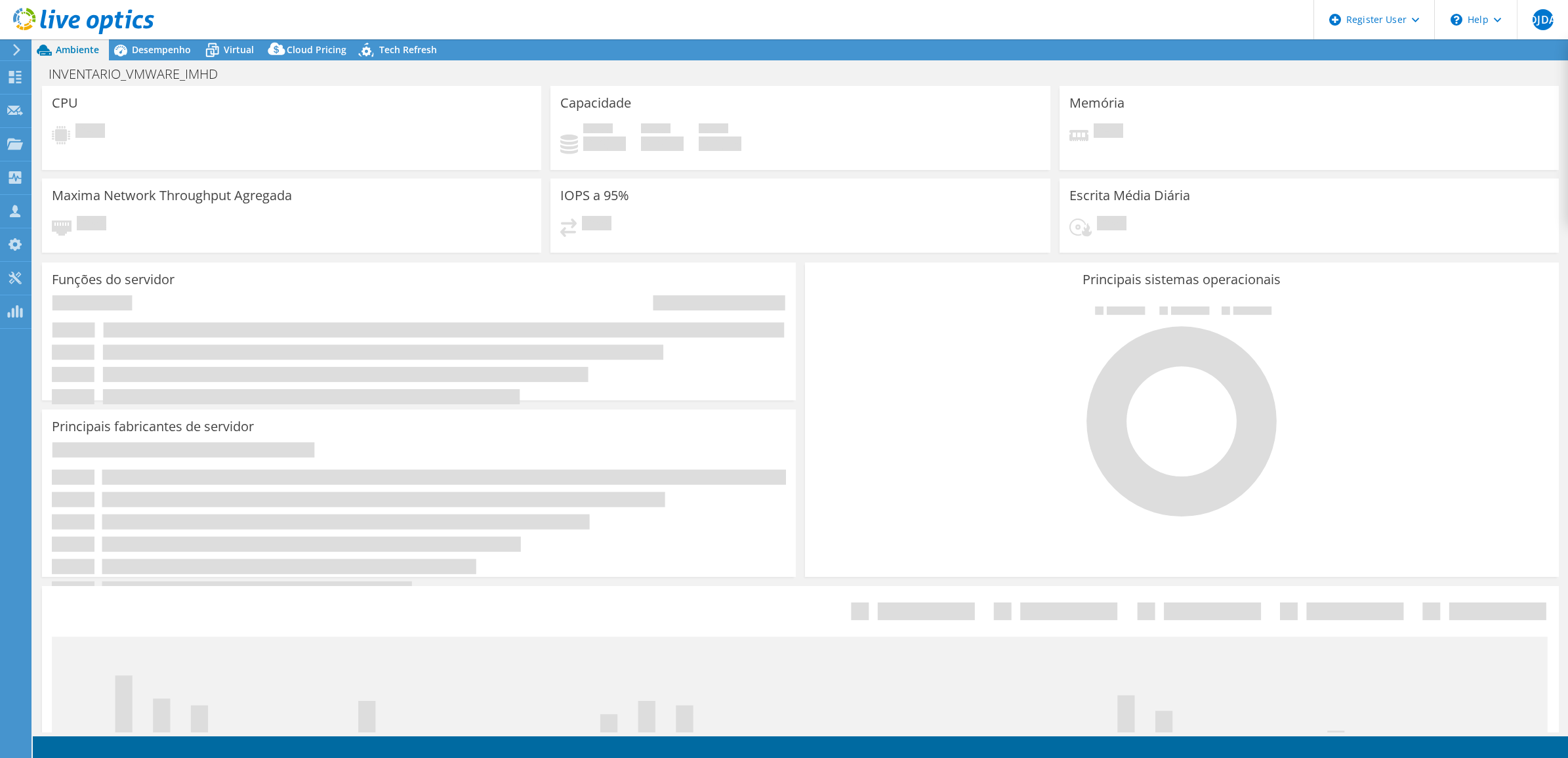
select select "SouthAmerica"
select select "BRL"
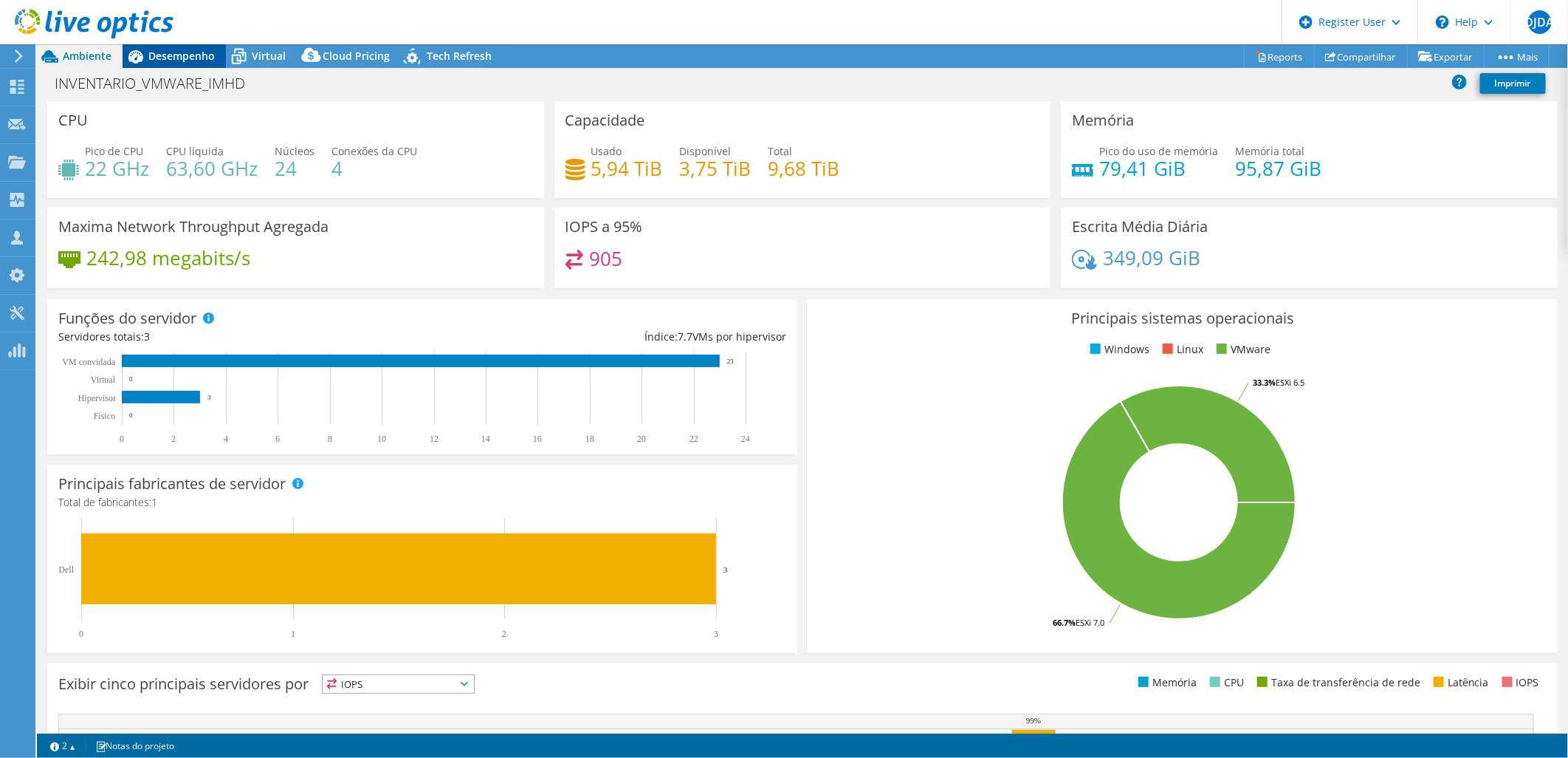
click at [174, 49] on span "Desempenho" at bounding box center [182, 56] width 66 height 14
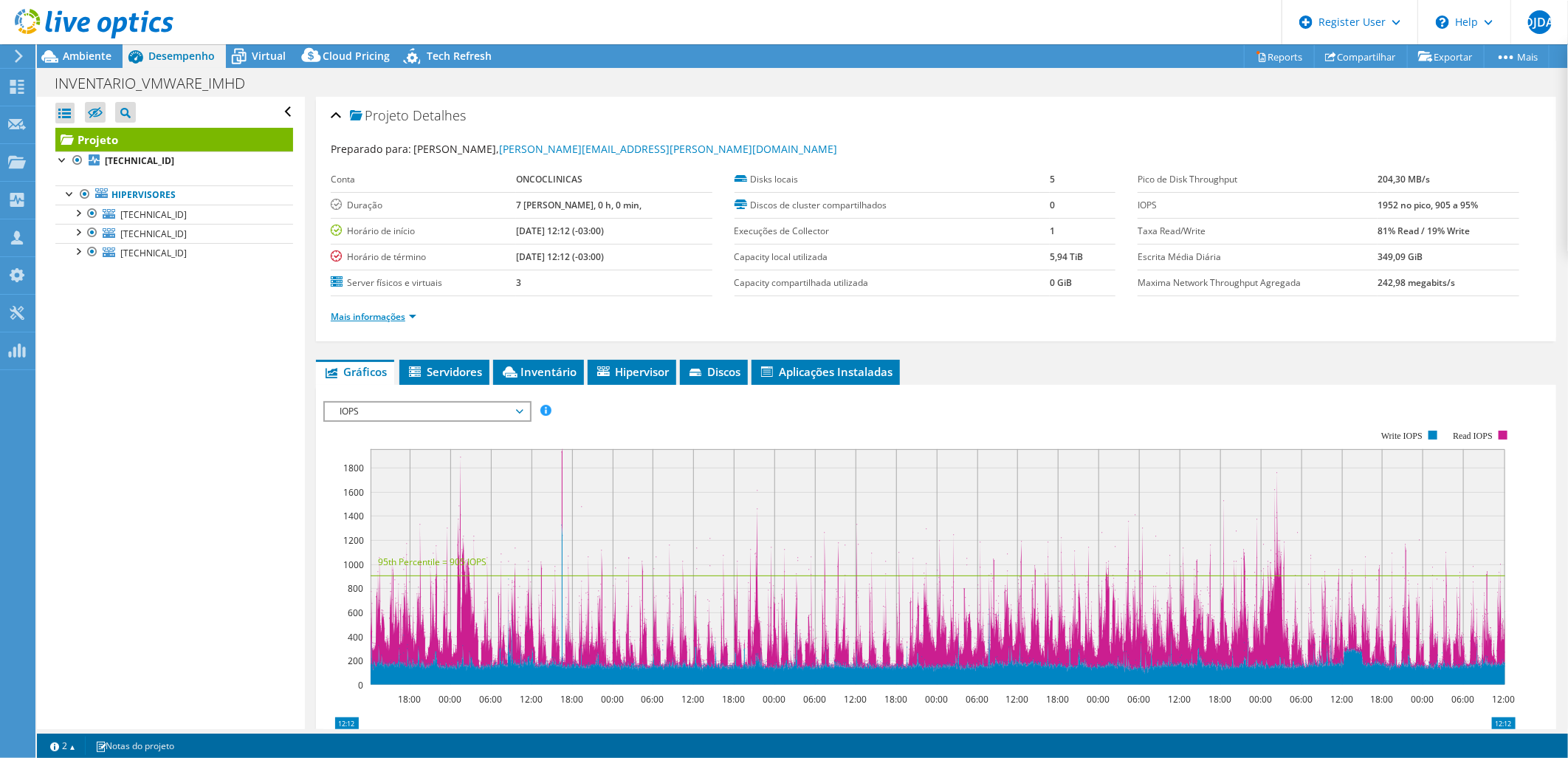
click at [408, 313] on link "Mais informações" at bounding box center [373, 316] width 86 height 13
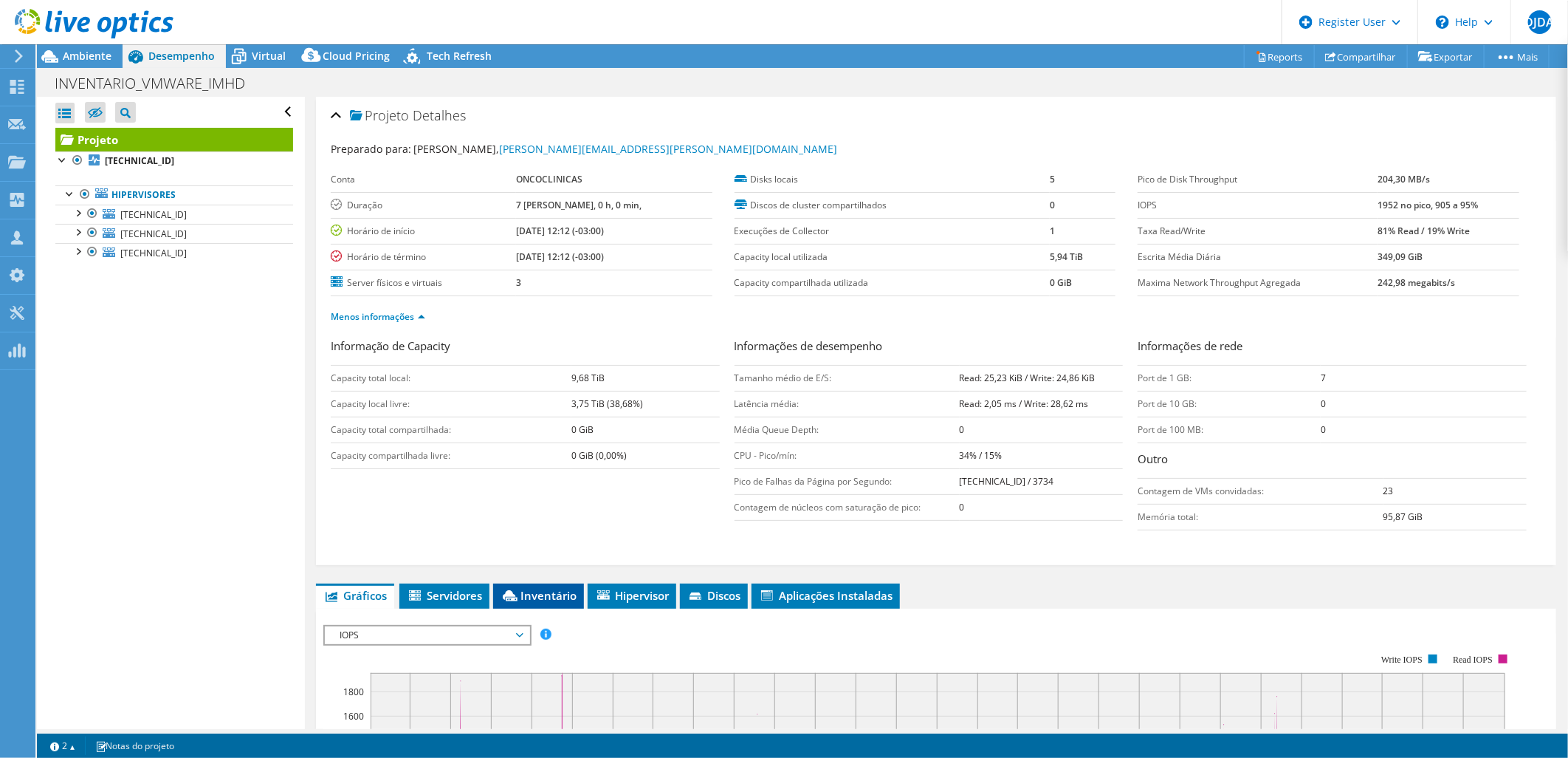
click at [521, 597] on span "Inventário" at bounding box center [539, 595] width 76 height 15
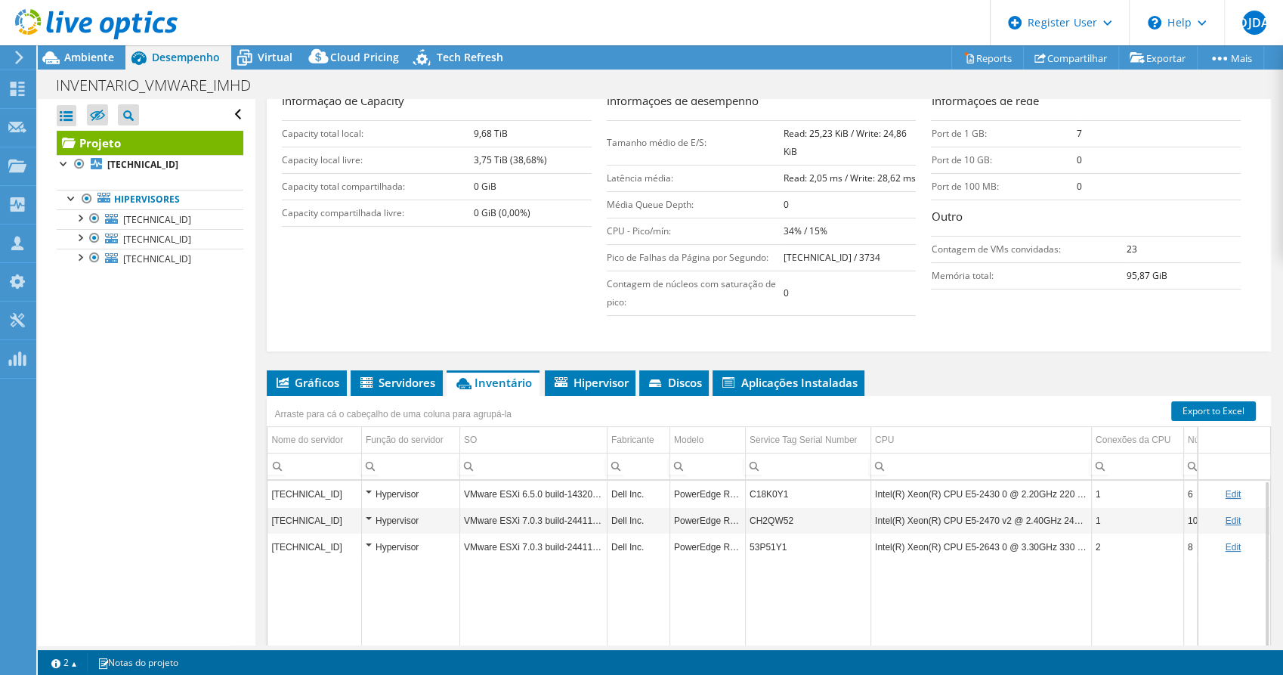
scroll to position [337, 0]
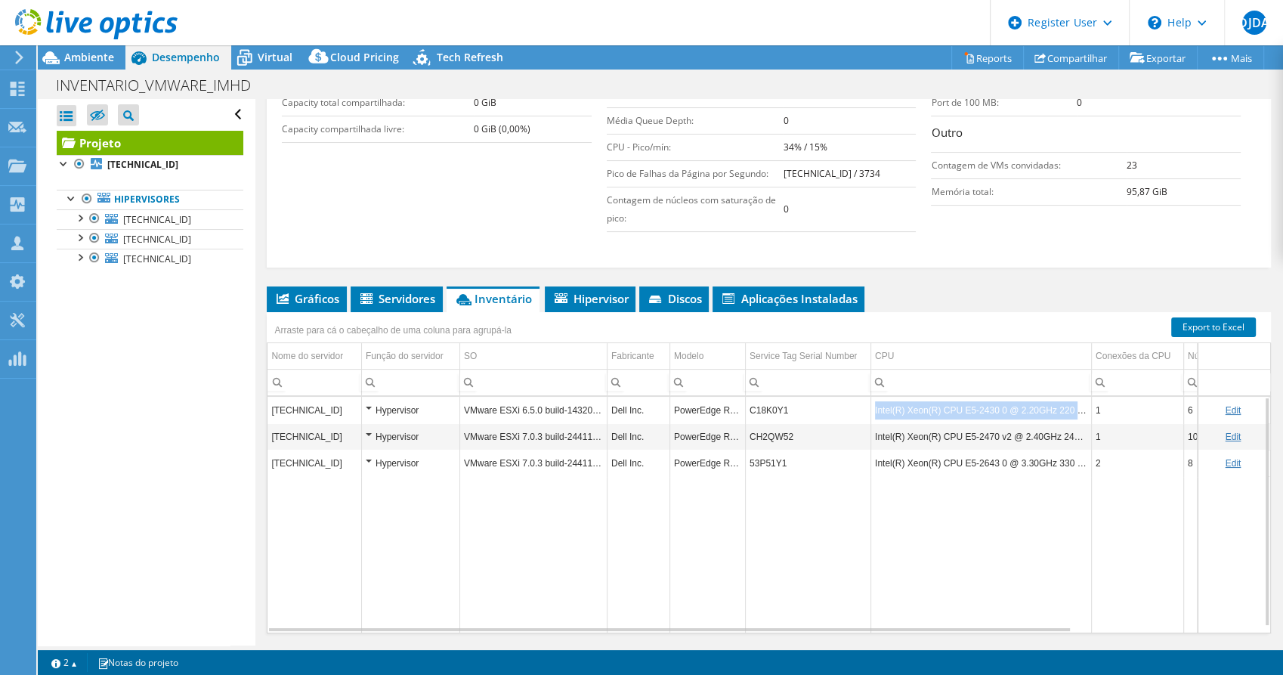
copy td "Intel(R) Xeon(R) CPU E5-2430 0 @ 2.20GHz 220 GHz"
drag, startPoint x: 875, startPoint y: 428, endPoint x: 1082, endPoint y: 428, distance: 207.0
click at [1082, 423] on td "Intel(R) Xeon(R) CPU E5-2430 0 @ 2.20GHz 220 GHz" at bounding box center [980, 410] width 221 height 26
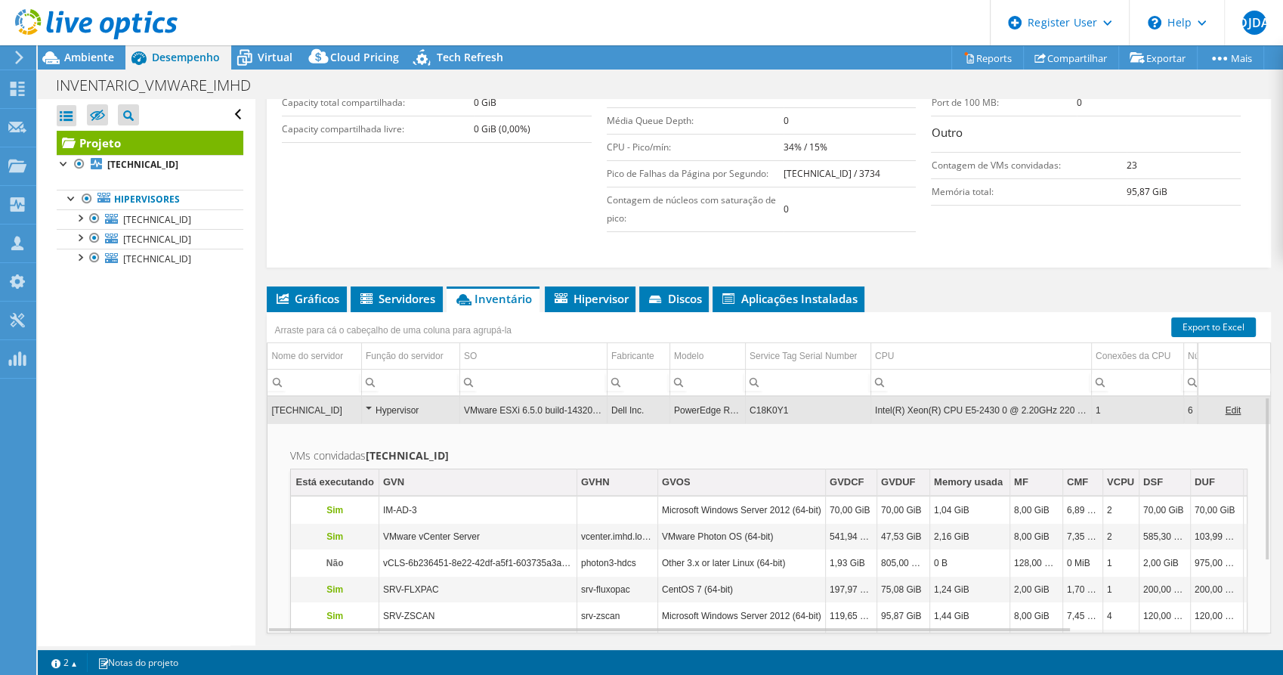
click at [837, 423] on td "C18K0Y1" at bounding box center [807, 410] width 125 height 26
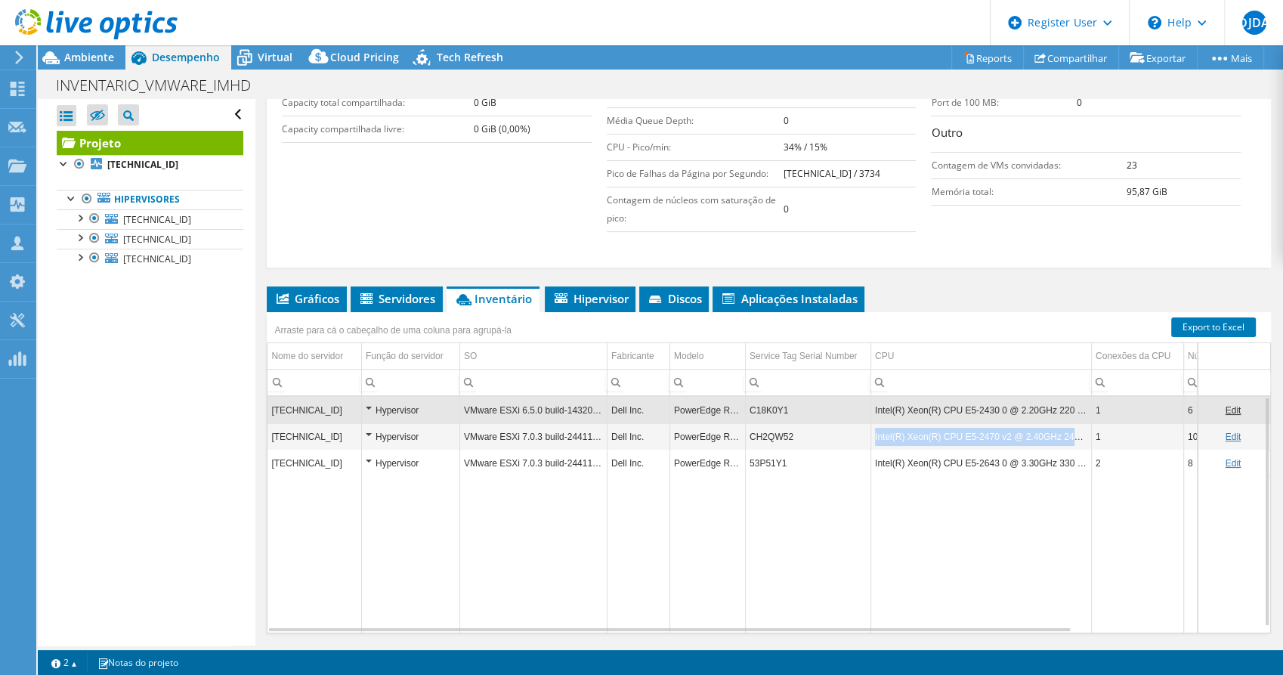
copy td "Intel(R) Xeon(R) CPU E5-2470 v2 @ 2.40GHz 240 GHz"
drag, startPoint x: 874, startPoint y: 449, endPoint x: 1087, endPoint y: 452, distance: 213.0
click at [1087, 449] on td "Intel(R) Xeon(R) CPU E5-2470 v2 @ 2.40GHz 240 GHz" at bounding box center [980, 436] width 221 height 26
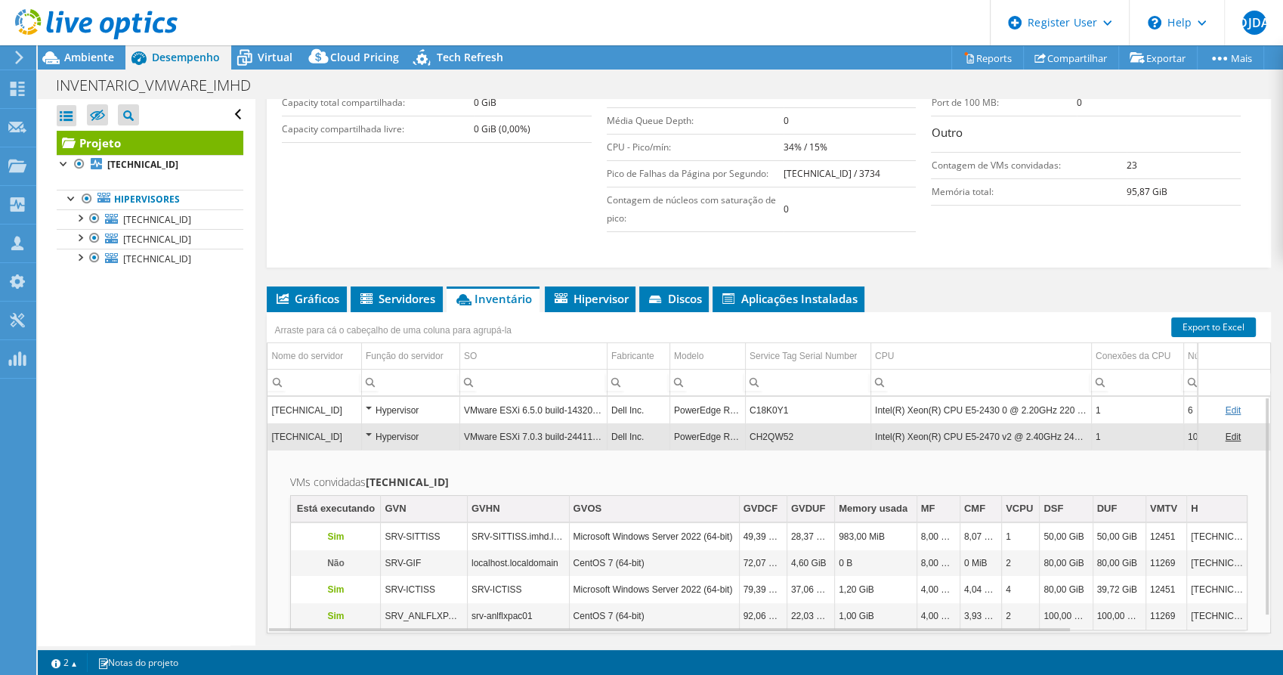
click at [989, 449] on td "Intel(R) Xeon(R) CPU E5-2470 v2 @ 2.40GHz 240 GHz" at bounding box center [980, 436] width 221 height 26
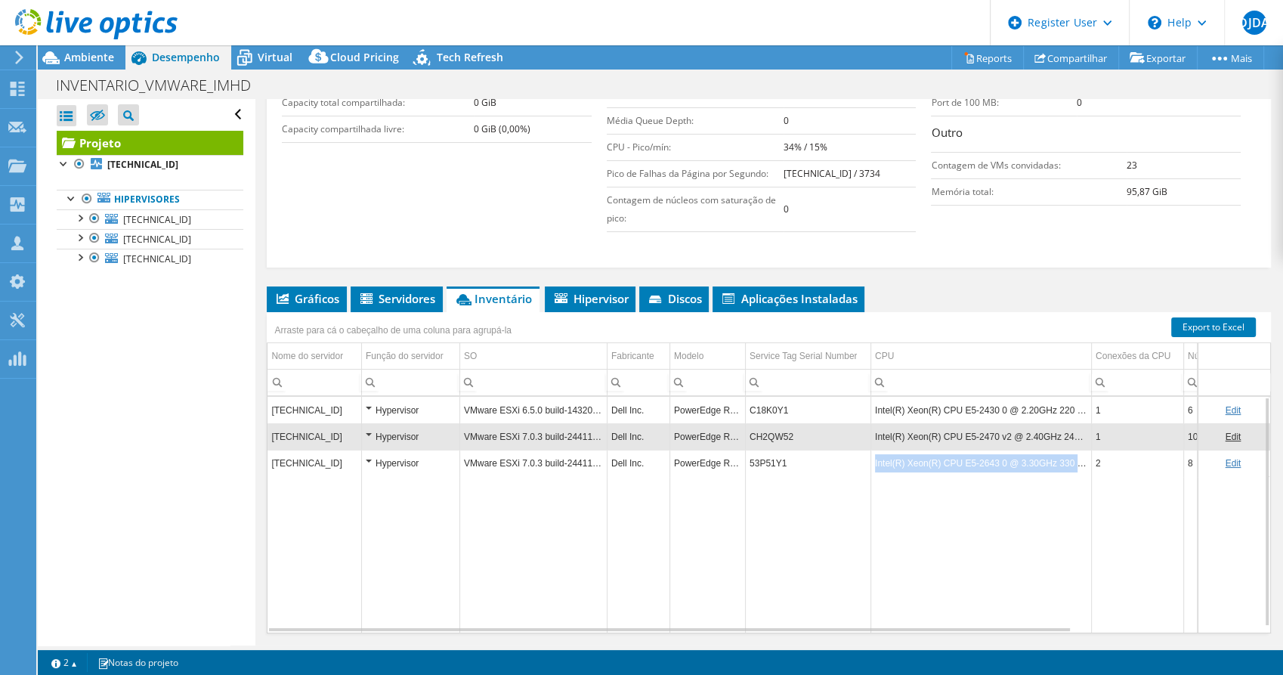
copy td "Intel(R) Xeon(R) CPU E5-2643 0 @ 3.30GHz 330 GHz"
drag, startPoint x: 874, startPoint y: 478, endPoint x: 1082, endPoint y: 485, distance: 208.6
click at [1082, 476] on td "Intel(R) Xeon(R) CPU E5-2643 0 @ 3.30GHz 330 GHz" at bounding box center [980, 462] width 221 height 26
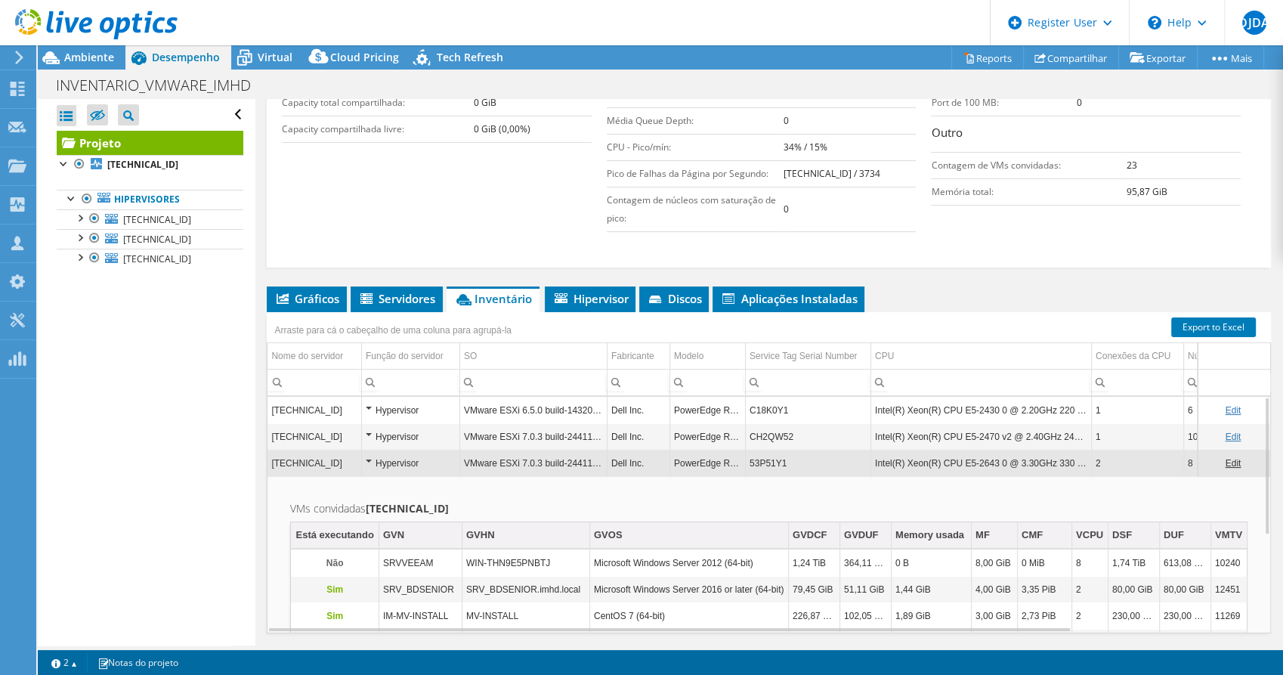
click at [881, 476] on td "Intel(R) Xeon(R) CPU E5-2643 0 @ 3.30GHz 330 GHz" at bounding box center [980, 462] width 221 height 26
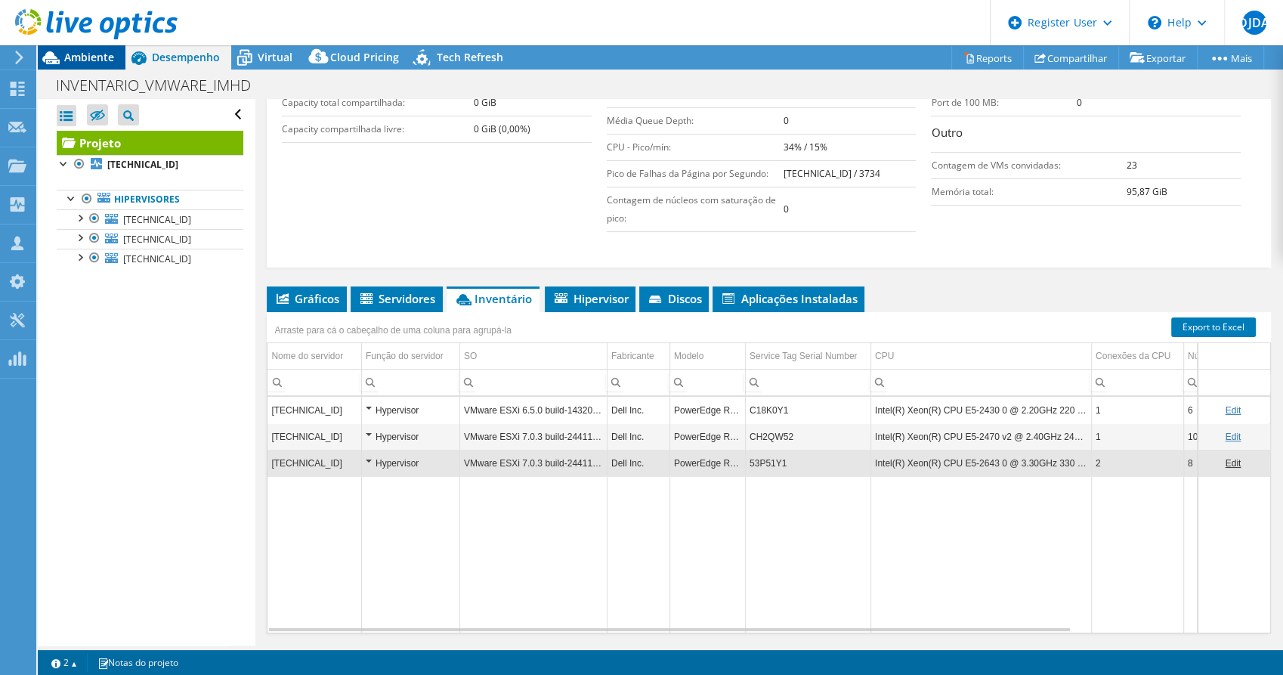
click at [91, 59] on span "Ambiente" at bounding box center [89, 57] width 50 height 14
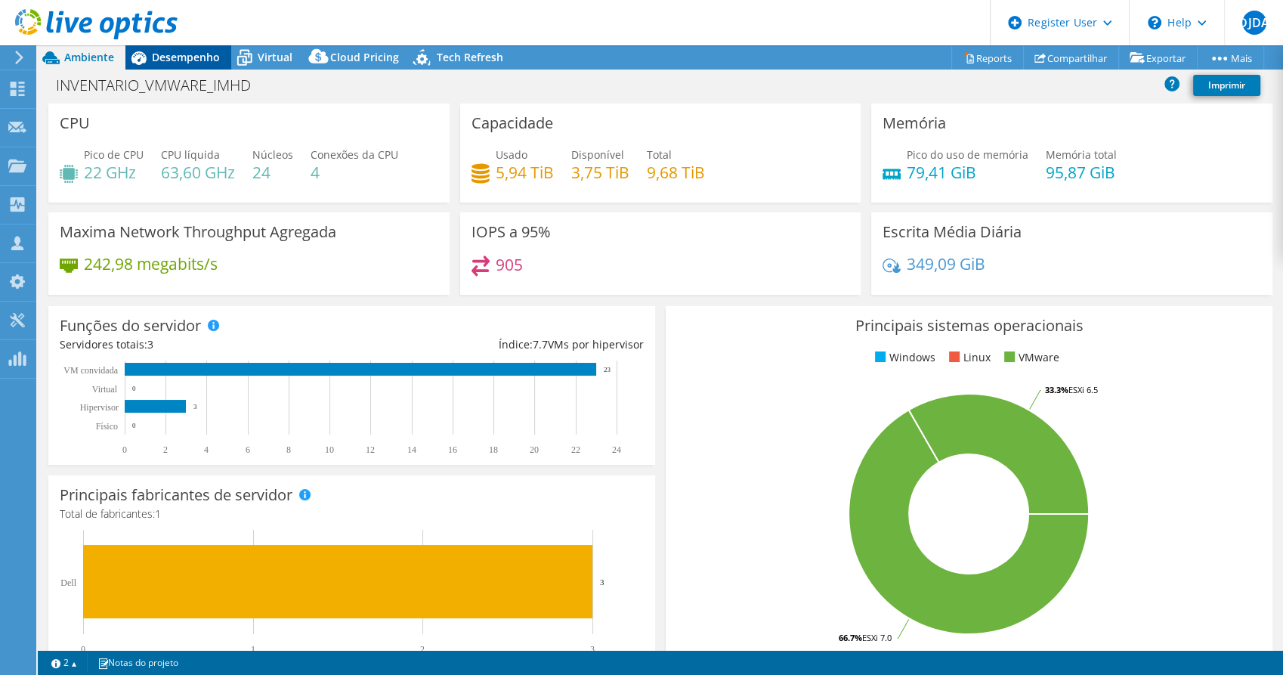
click at [183, 53] on span "Desempenho" at bounding box center [186, 57] width 68 height 14
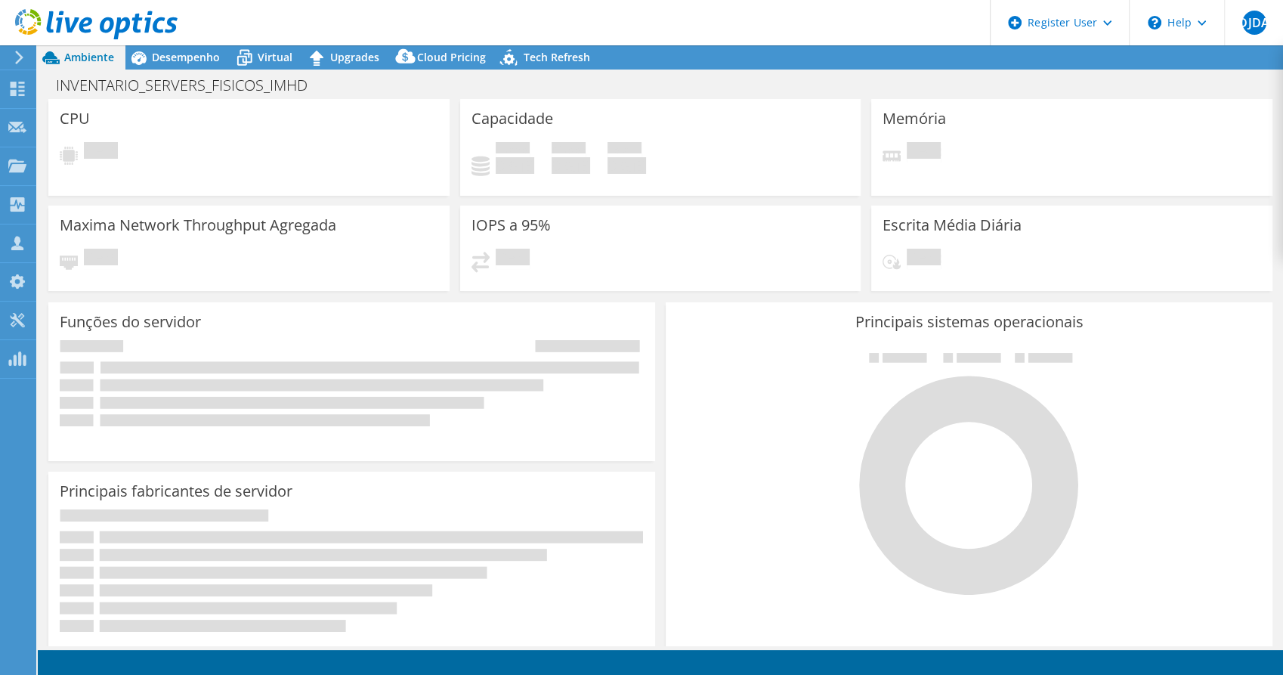
select select "SouthAmerica"
select select "BRL"
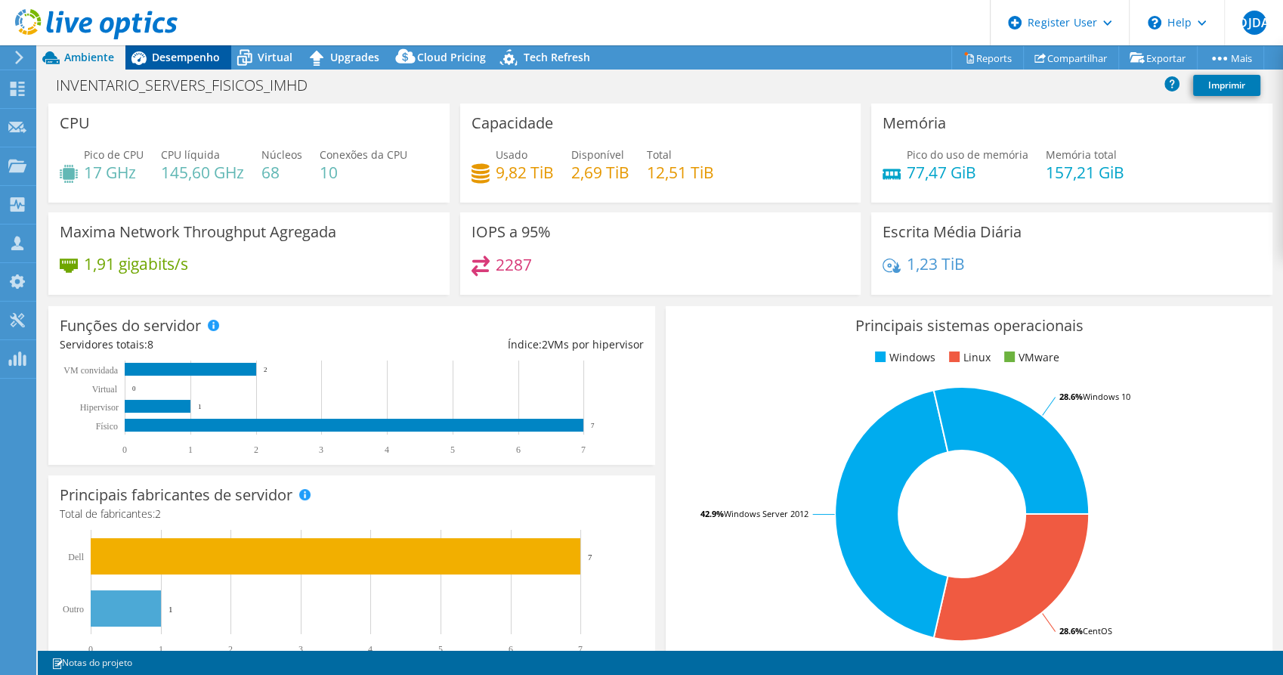
click at [205, 60] on span "Desempenho" at bounding box center [186, 57] width 68 height 14
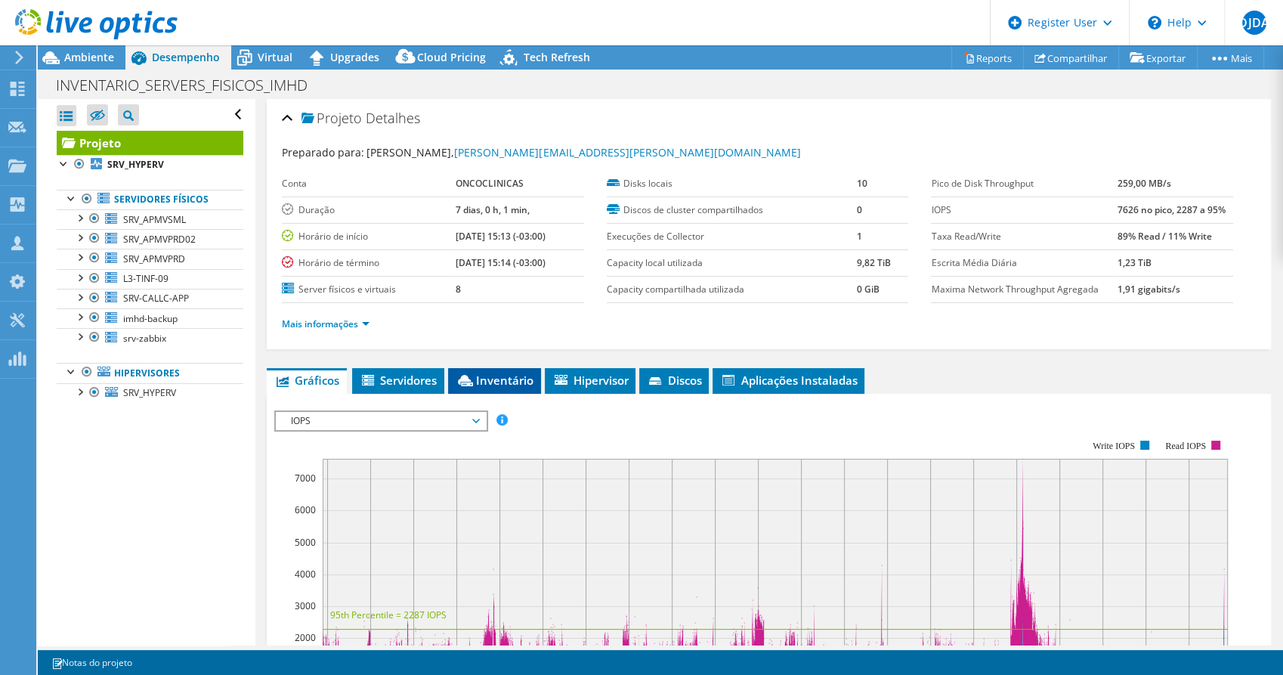
click at [529, 381] on span "Inventário" at bounding box center [494, 379] width 78 height 15
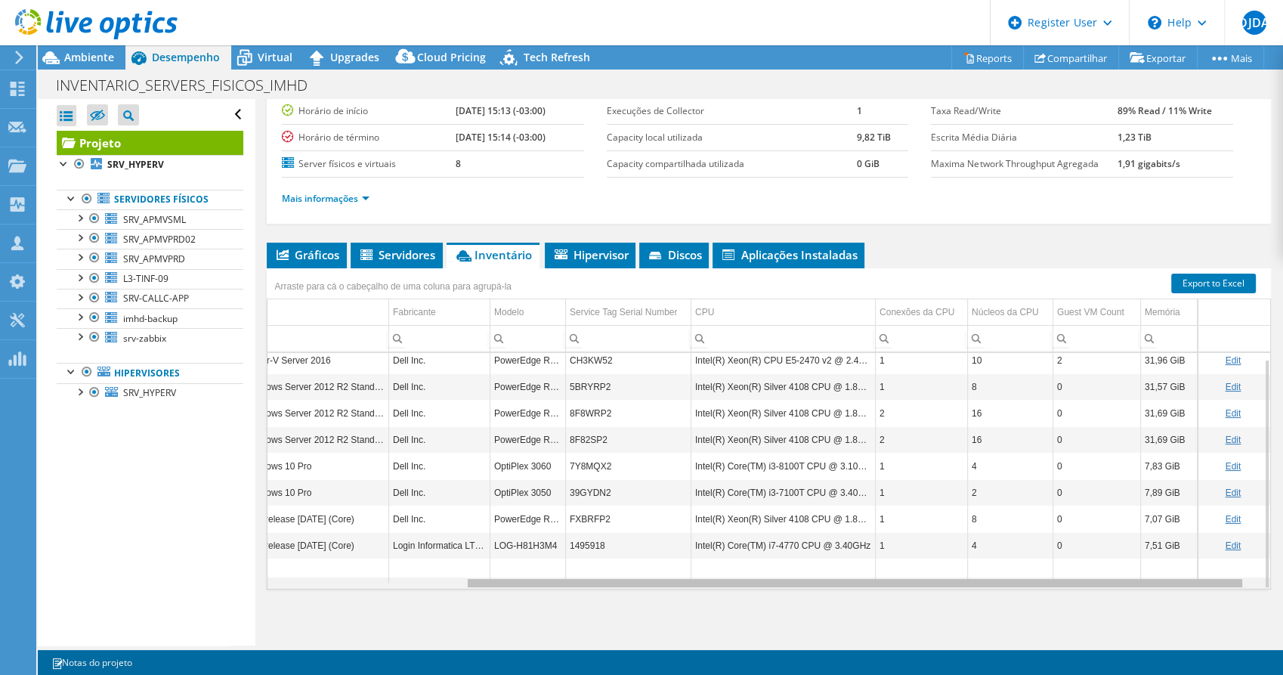
scroll to position [6, 270]
drag, startPoint x: 778, startPoint y: 582, endPoint x: 1034, endPoint y: 581, distance: 256.1
click at [1034, 581] on body "DJDA Usuário Dell Diego [PERSON_NAME] [EMAIL_ADDRESS][DOMAIN_NAME] Dell My Prof…" at bounding box center [641, 337] width 1283 height 675
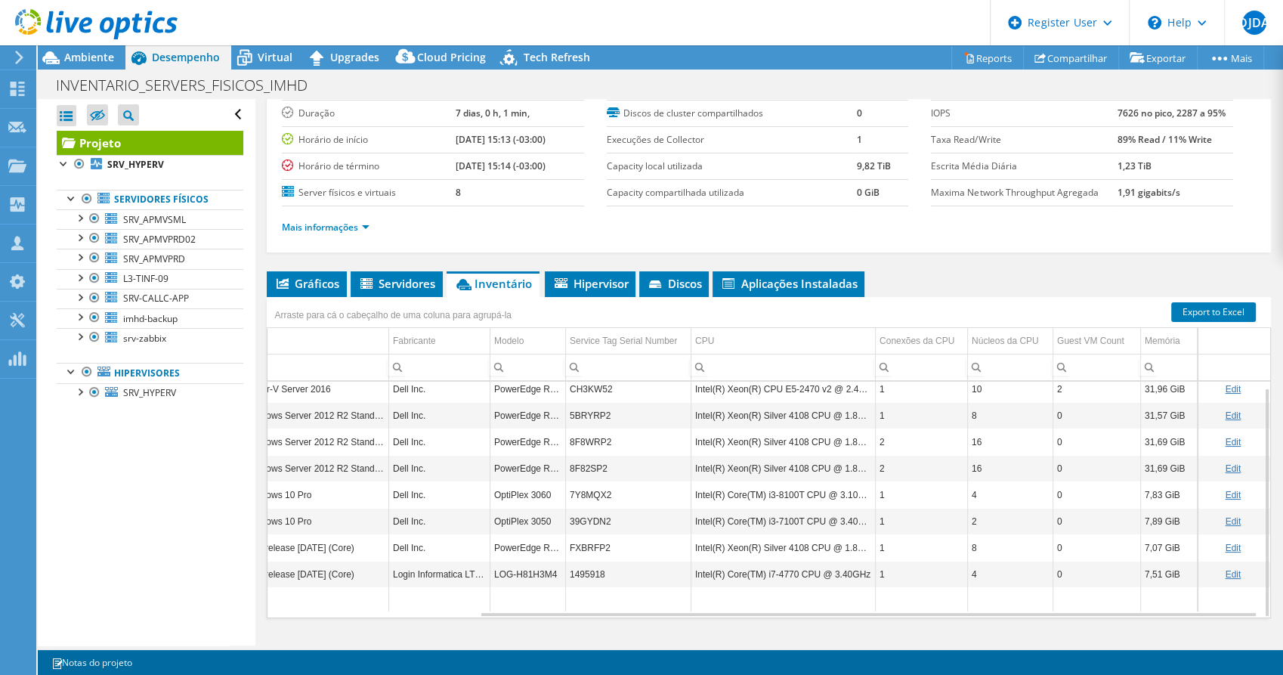
scroll to position [125, 0]
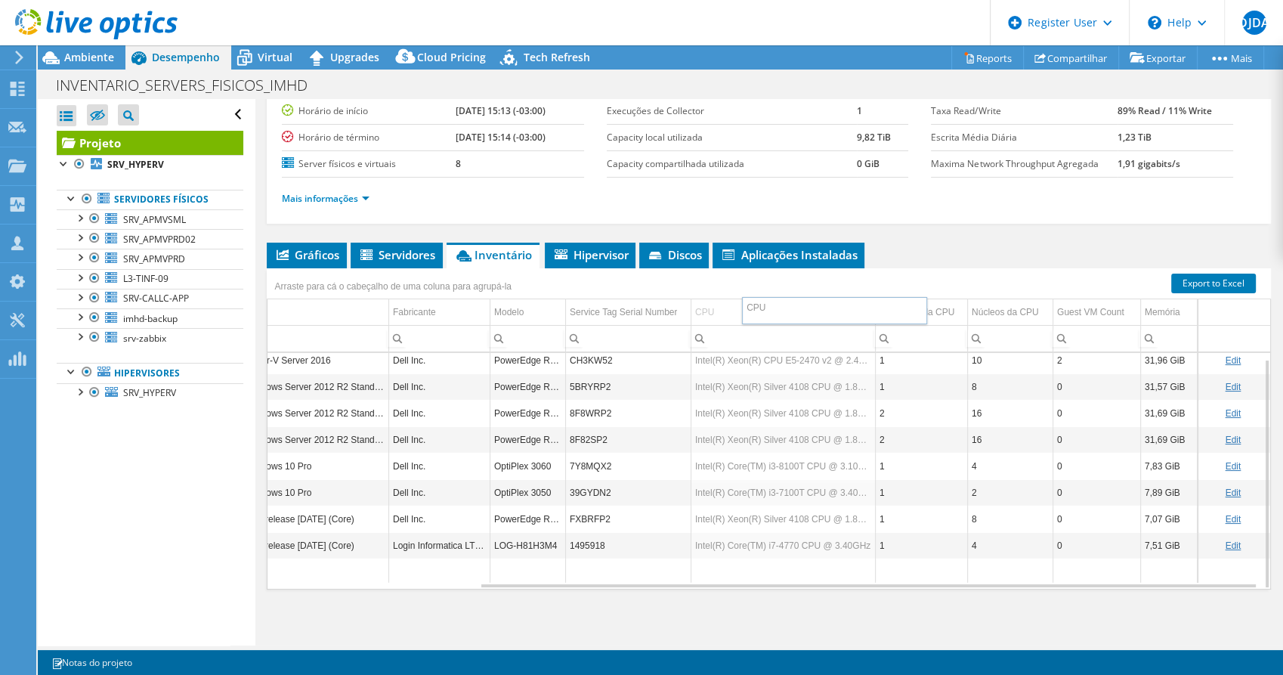
drag, startPoint x: 687, startPoint y: 308, endPoint x: 733, endPoint y: 309, distance: 46.8
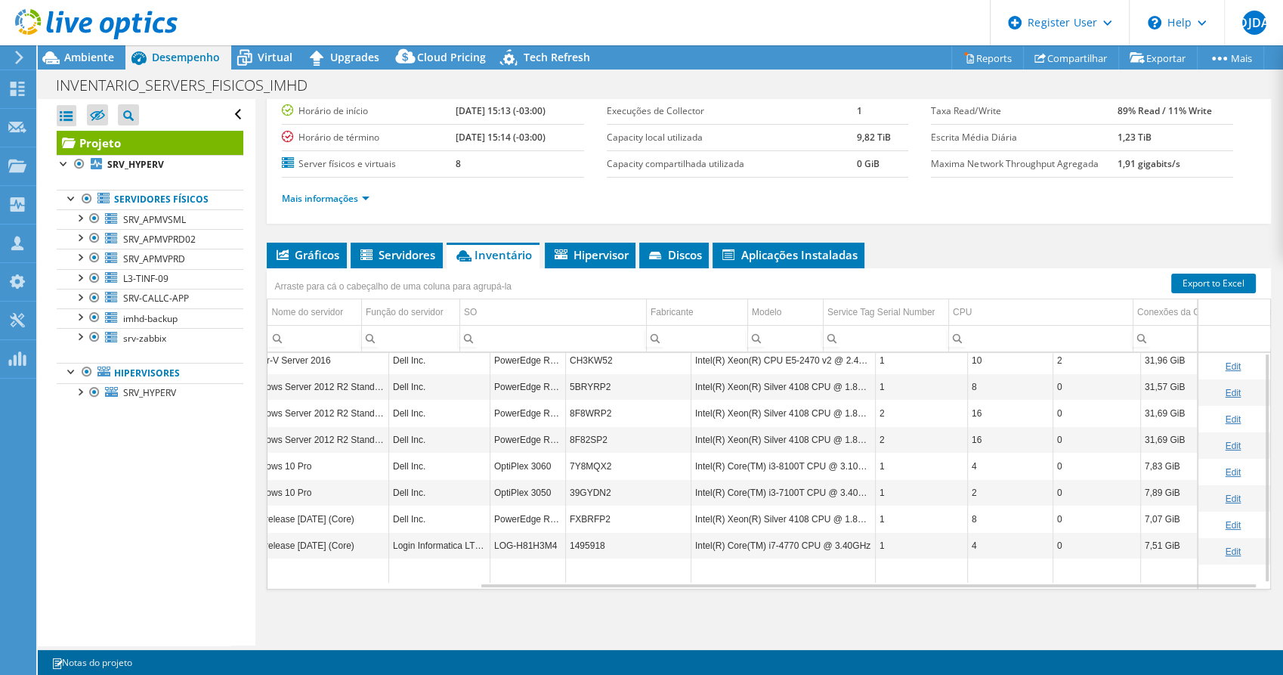
scroll to position [0, 270]
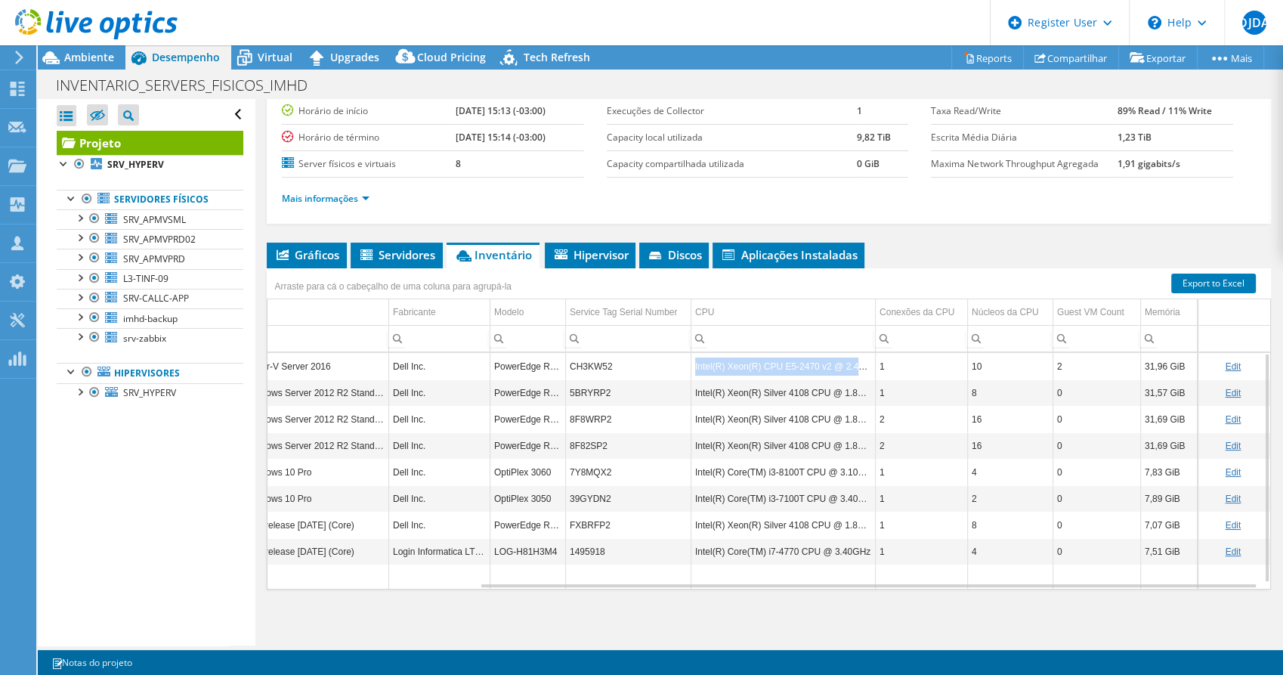
drag, startPoint x: 681, startPoint y: 363, endPoint x: 840, endPoint y: 353, distance: 159.7
click at [840, 353] on td "Intel(R) Xeon(R) CPU E5-2470 v2 @ 2.40GHz" at bounding box center [782, 366] width 184 height 26
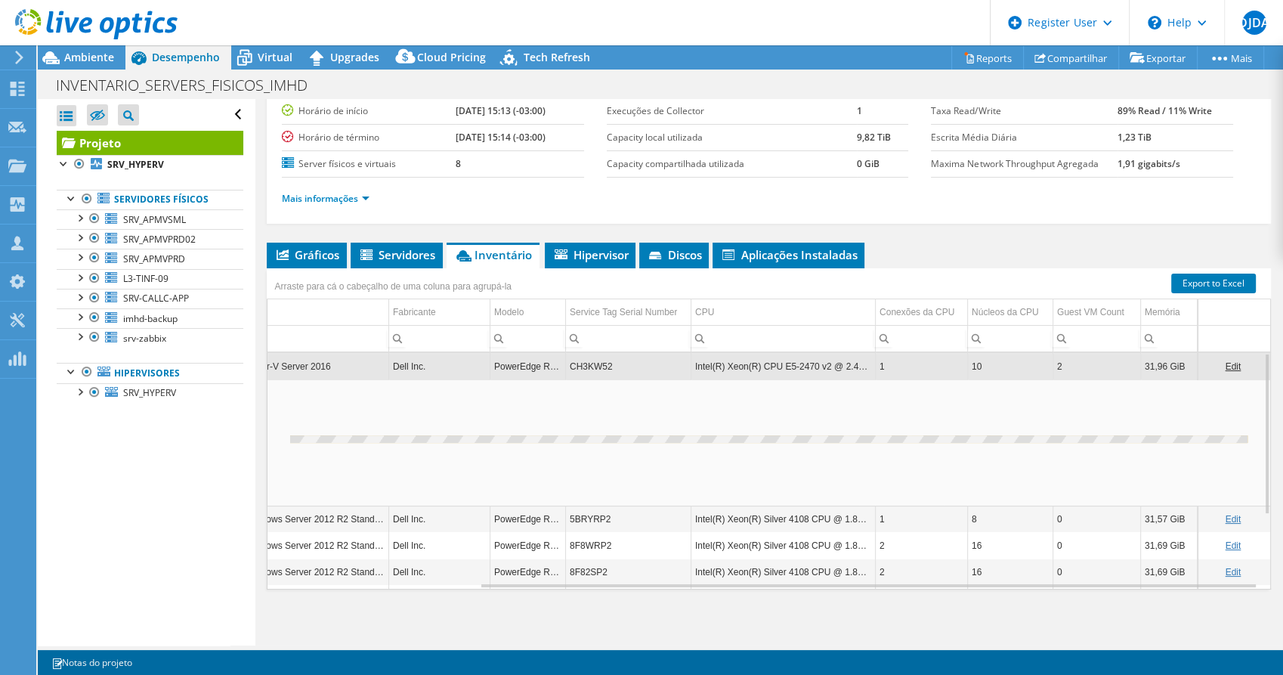
click at [846, 364] on td "Intel(R) Xeon(R) CPU E5-2470 v2 @ 2.40GHz" at bounding box center [782, 366] width 184 height 26
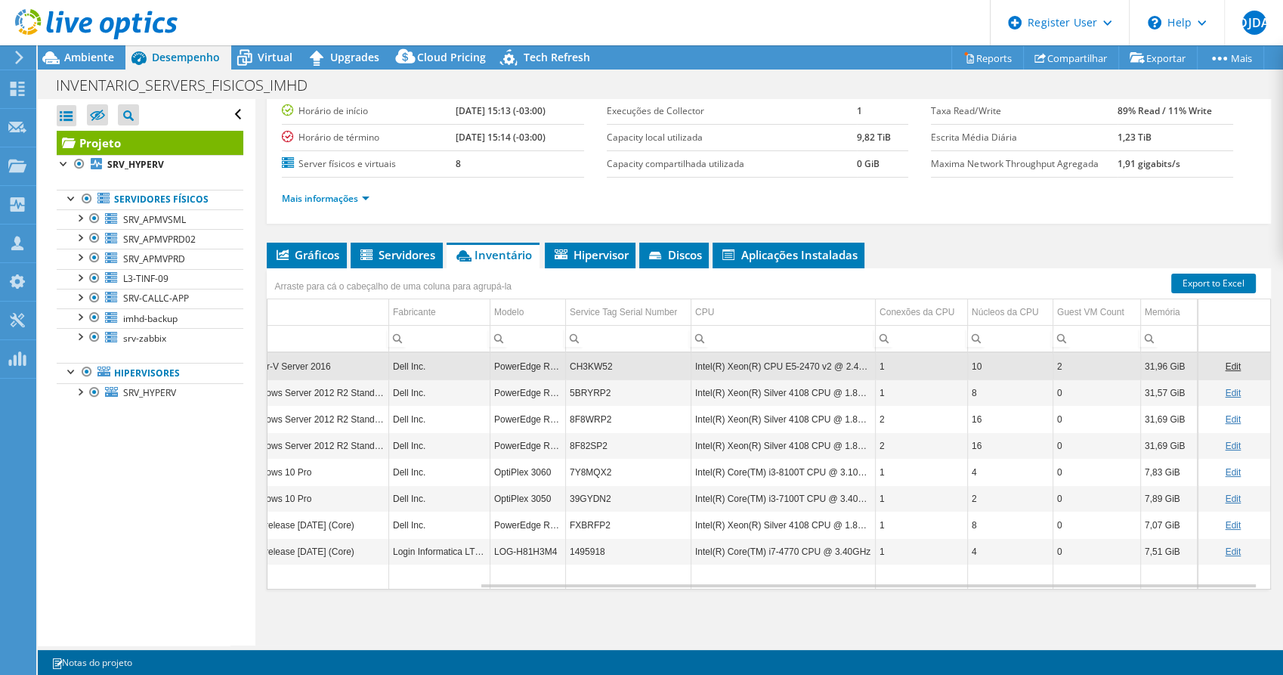
scroll to position [0, 0]
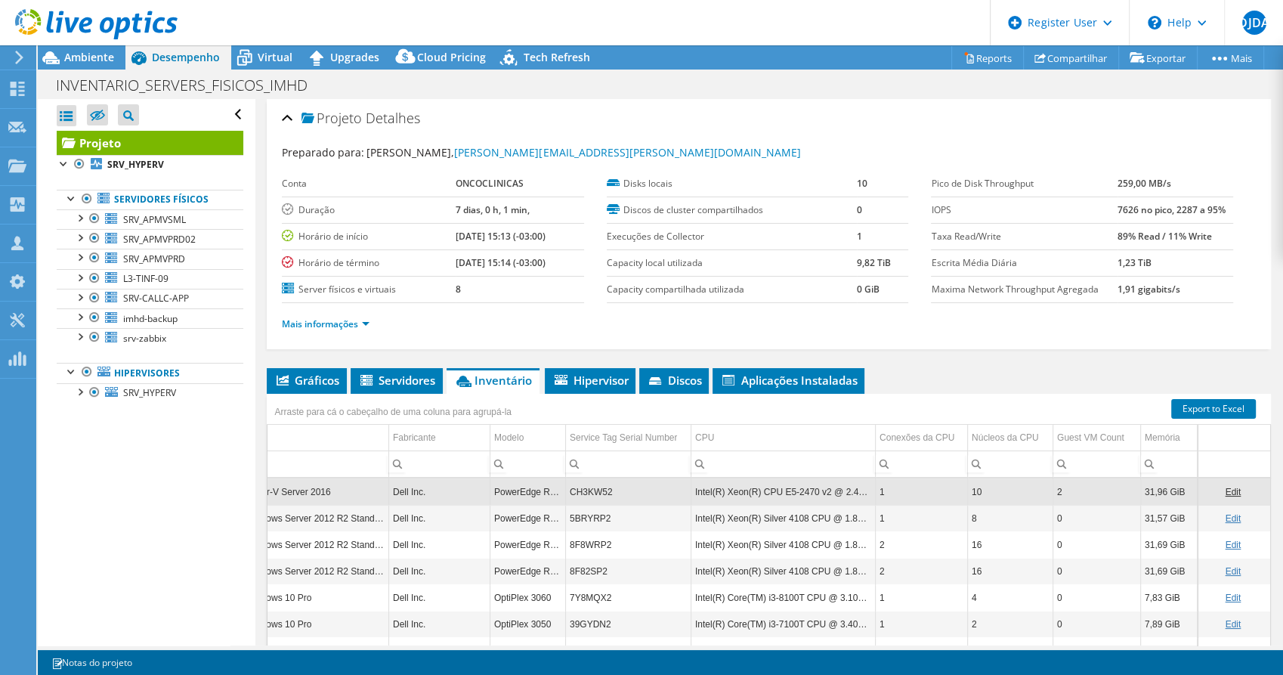
click at [103, 50] on div at bounding box center [89, 25] width 178 height 51
click at [102, 60] on span "Ambiente" at bounding box center [89, 57] width 50 height 14
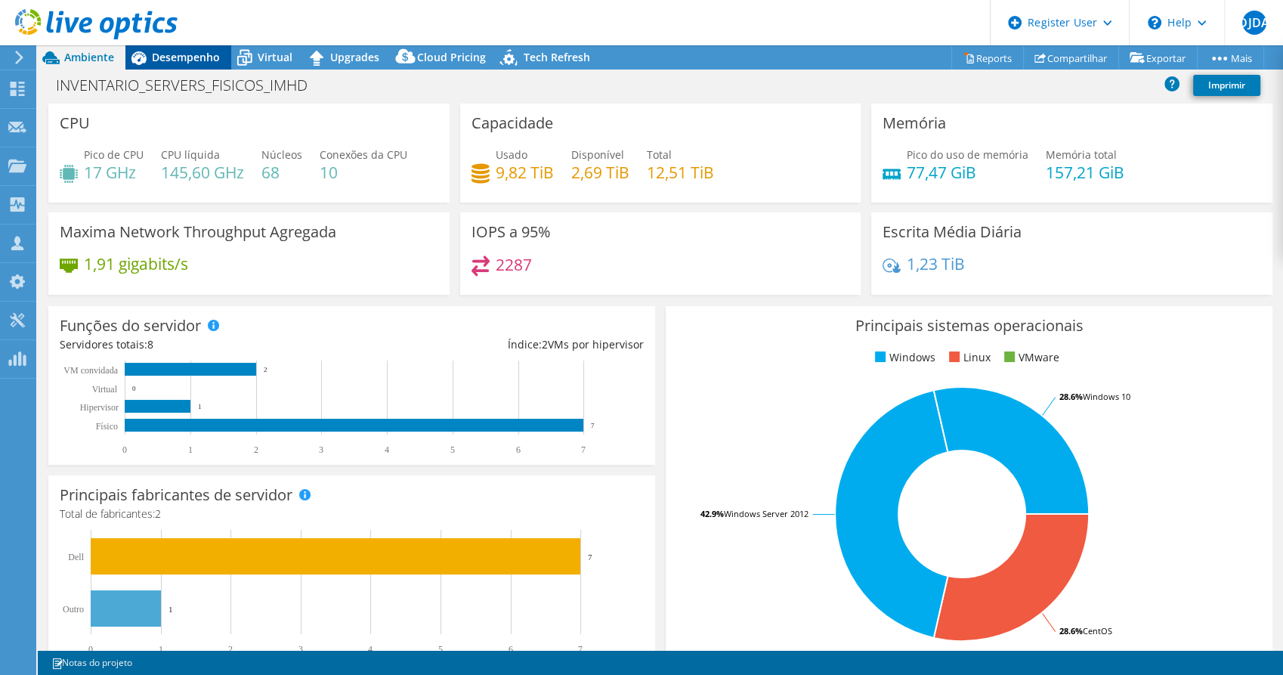
click at [196, 60] on span "Desempenho" at bounding box center [186, 57] width 68 height 14
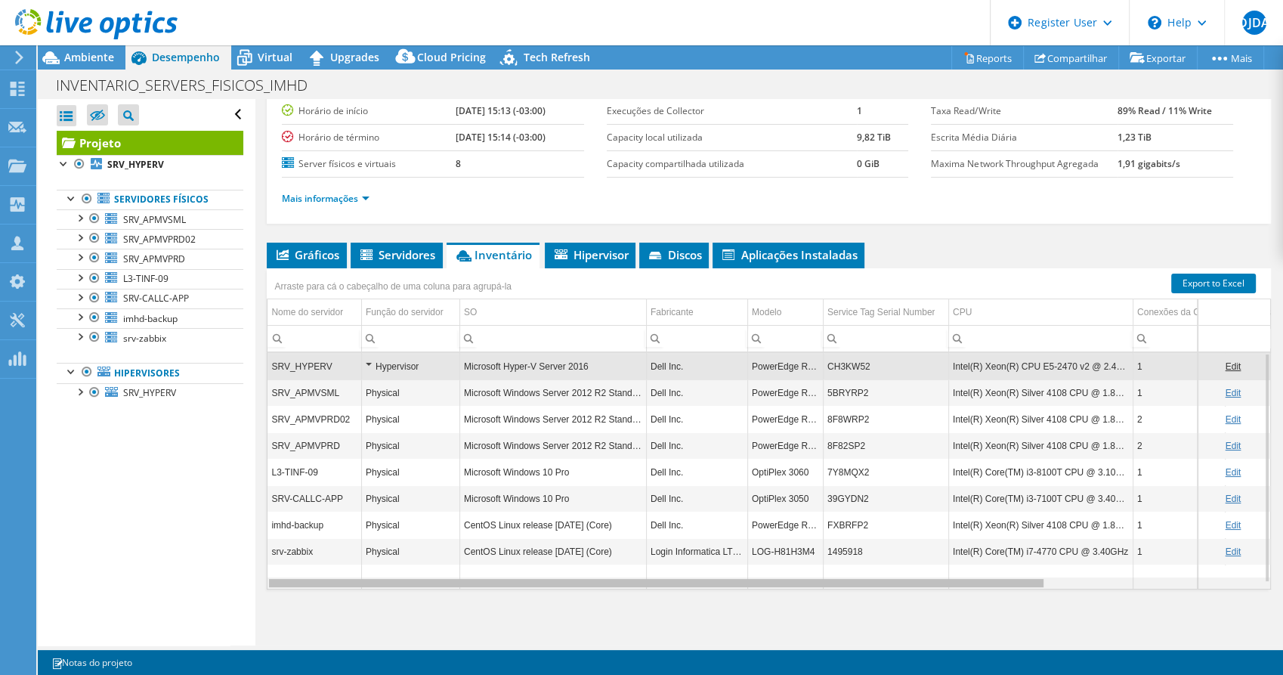
drag, startPoint x: 568, startPoint y: 584, endPoint x: 307, endPoint y: 585, distance: 261.3
click at [307, 585] on body "DJDA Usuário Dell Diego [PERSON_NAME] [EMAIL_ADDRESS][DOMAIN_NAME] Dell My Prof…" at bounding box center [641, 337] width 1283 height 675
click at [746, 579] on div "Data grid" at bounding box center [656, 583] width 774 height 8
